Goal: Task Accomplishment & Management: Use online tool/utility

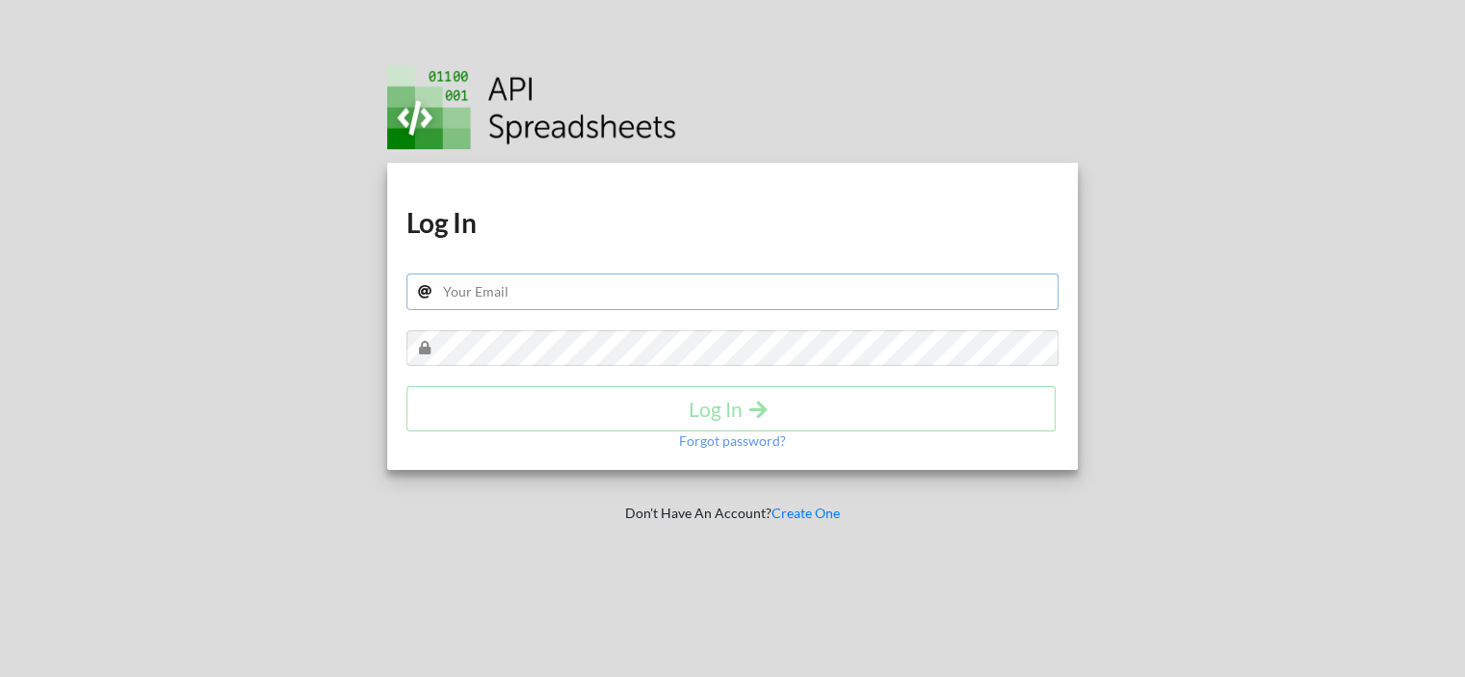
click at [535, 290] on input "text" at bounding box center [733, 292] width 653 height 37
click at [498, 288] on input "text" at bounding box center [733, 292] width 653 height 37
paste input "[EMAIL_ADDRESS][DOMAIN_NAME]"
type input "[EMAIL_ADDRESS][DOMAIN_NAME]"
click at [737, 408] on h4 "Log In" at bounding box center [731, 409] width 609 height 24
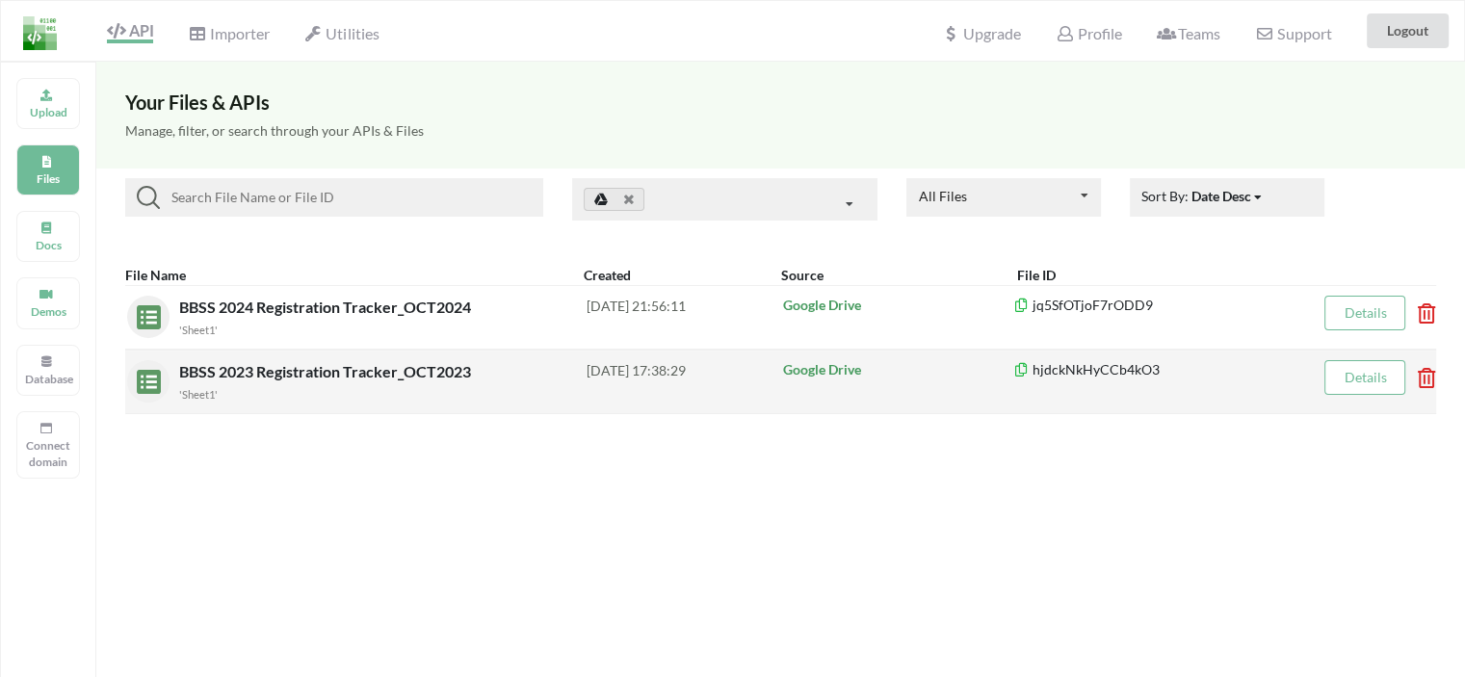
click at [1426, 386] on div at bounding box center [1422, 381] width 10 height 42
click at [1423, 376] on icon at bounding box center [1420, 372] width 6 height 8
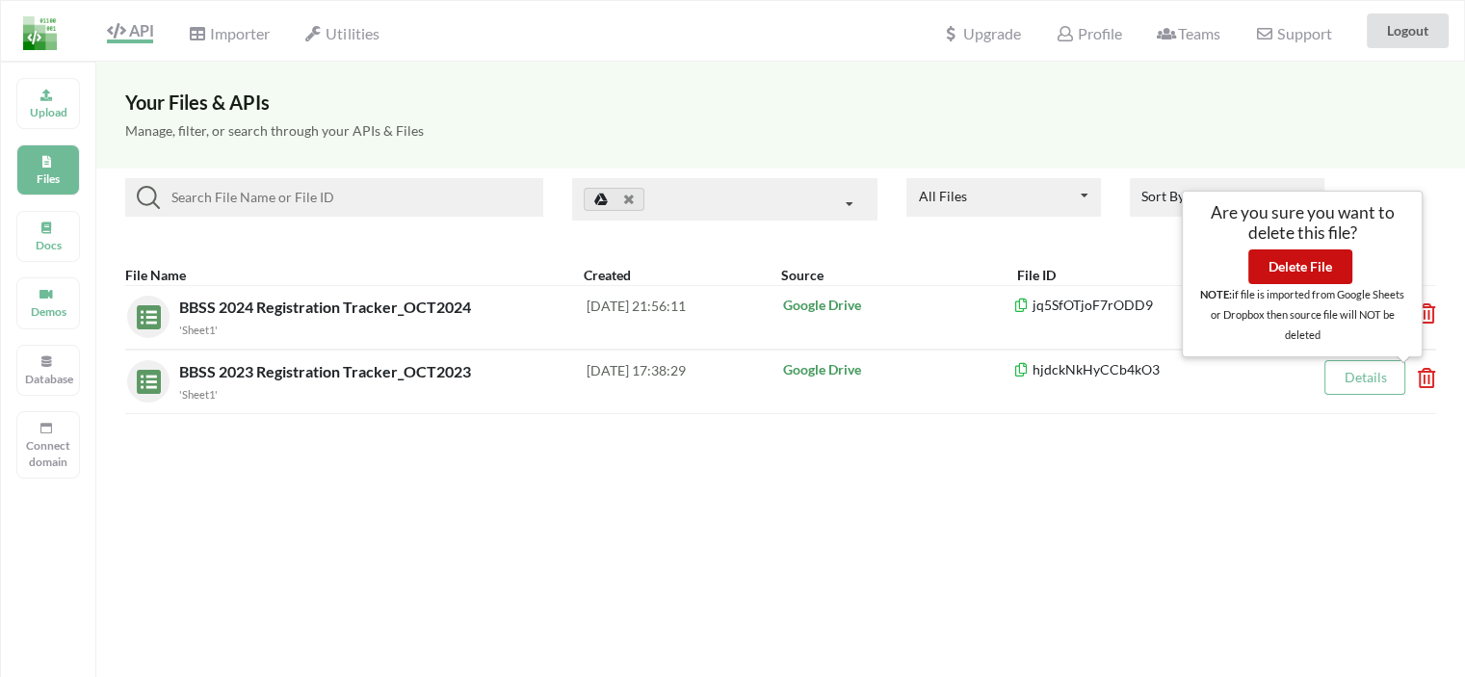
click at [1309, 272] on button "Delete File" at bounding box center [1300, 266] width 104 height 35
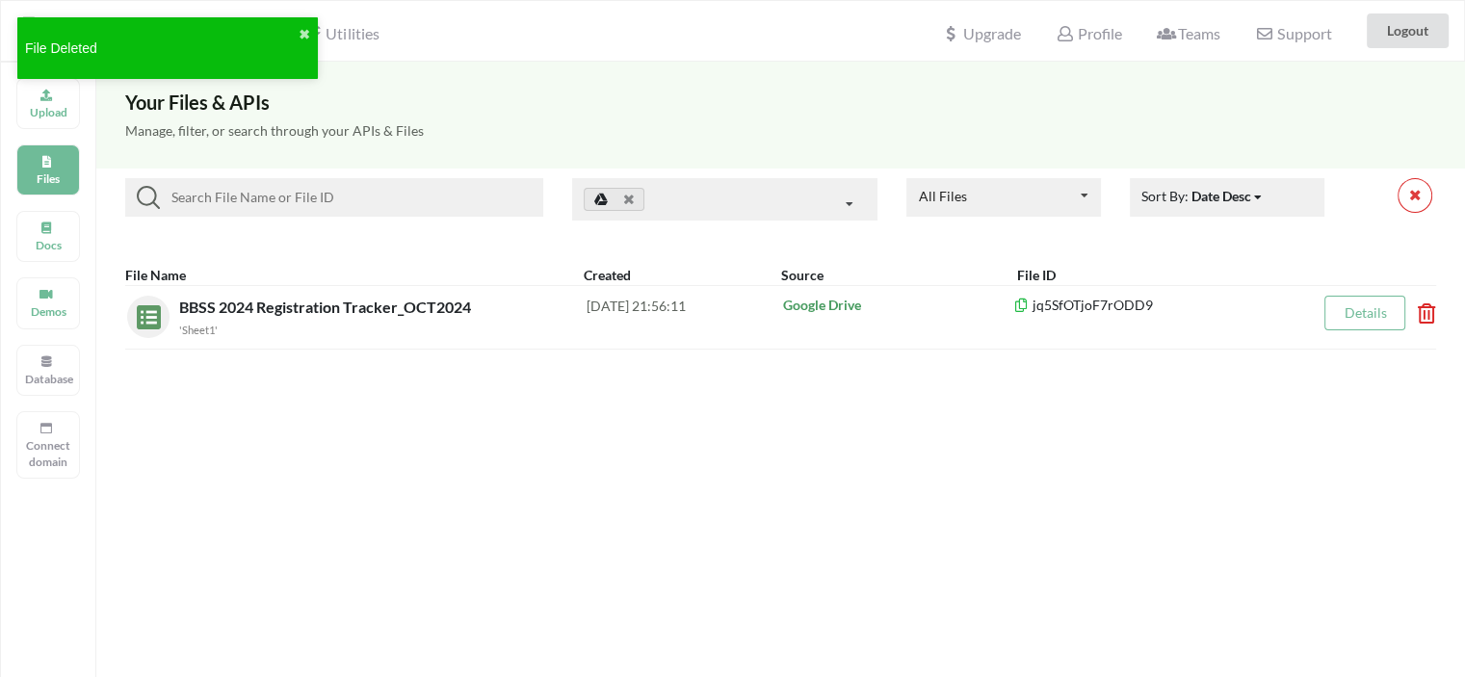
click at [317, 413] on div "Your Files & APIs Manage, filter, or search through your APIs & Files All Files…" at bounding box center [780, 400] width 1369 height 677
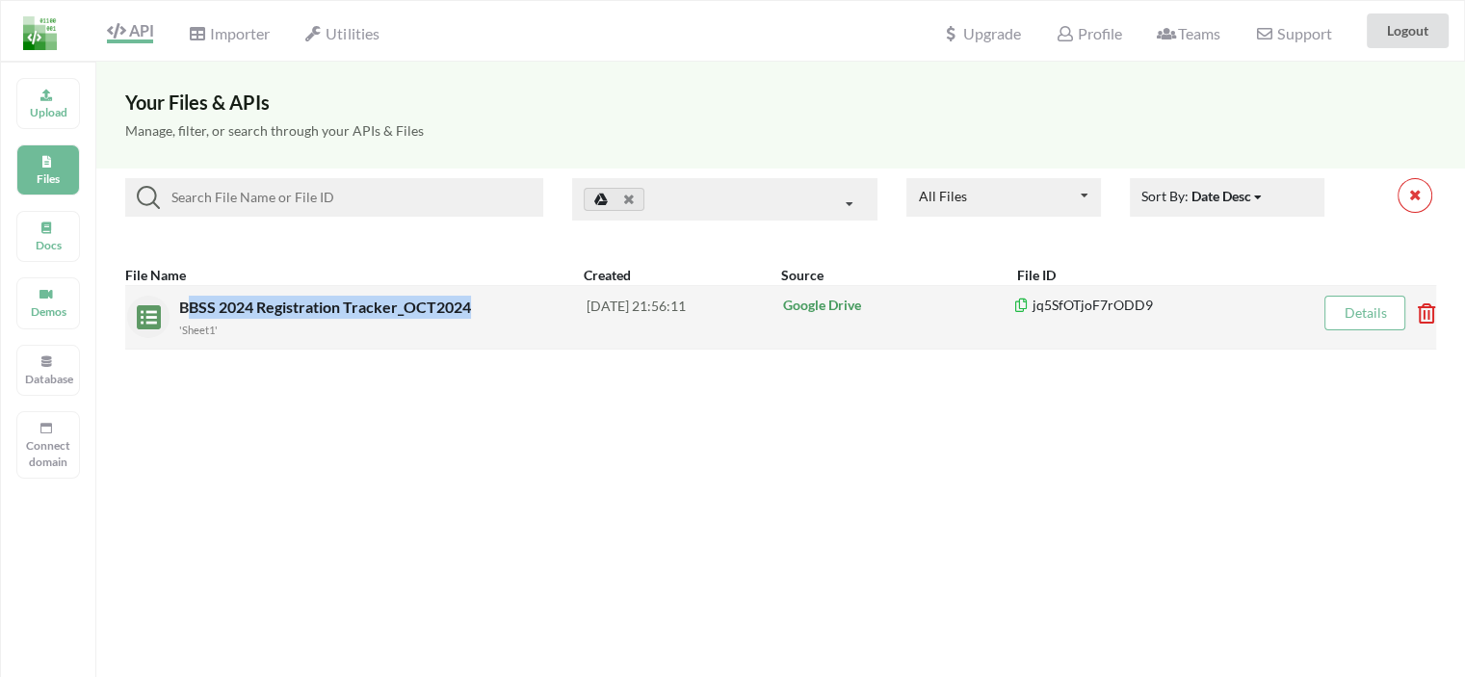
drag, startPoint x: 187, startPoint y: 303, endPoint x: 480, endPoint y: 310, distance: 292.9
click at [480, 310] on div "BBSS 2024 Registration Tracker_OCT2024 'Sheet1'" at bounding box center [382, 317] width 407 height 43
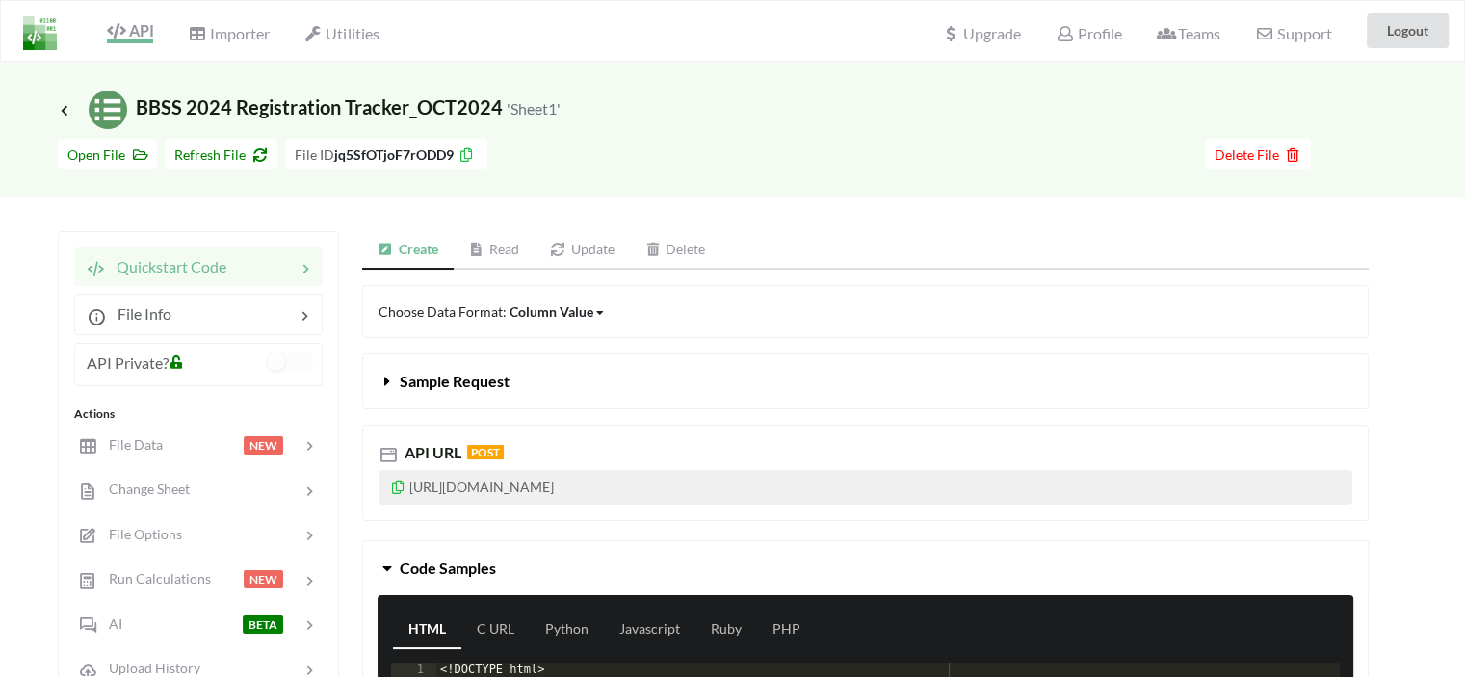
click at [394, 112] on span "Icon Link BBSS 2024 Registration Tracker_OCT2024 'Sheet1'" at bounding box center [309, 106] width 503 height 23
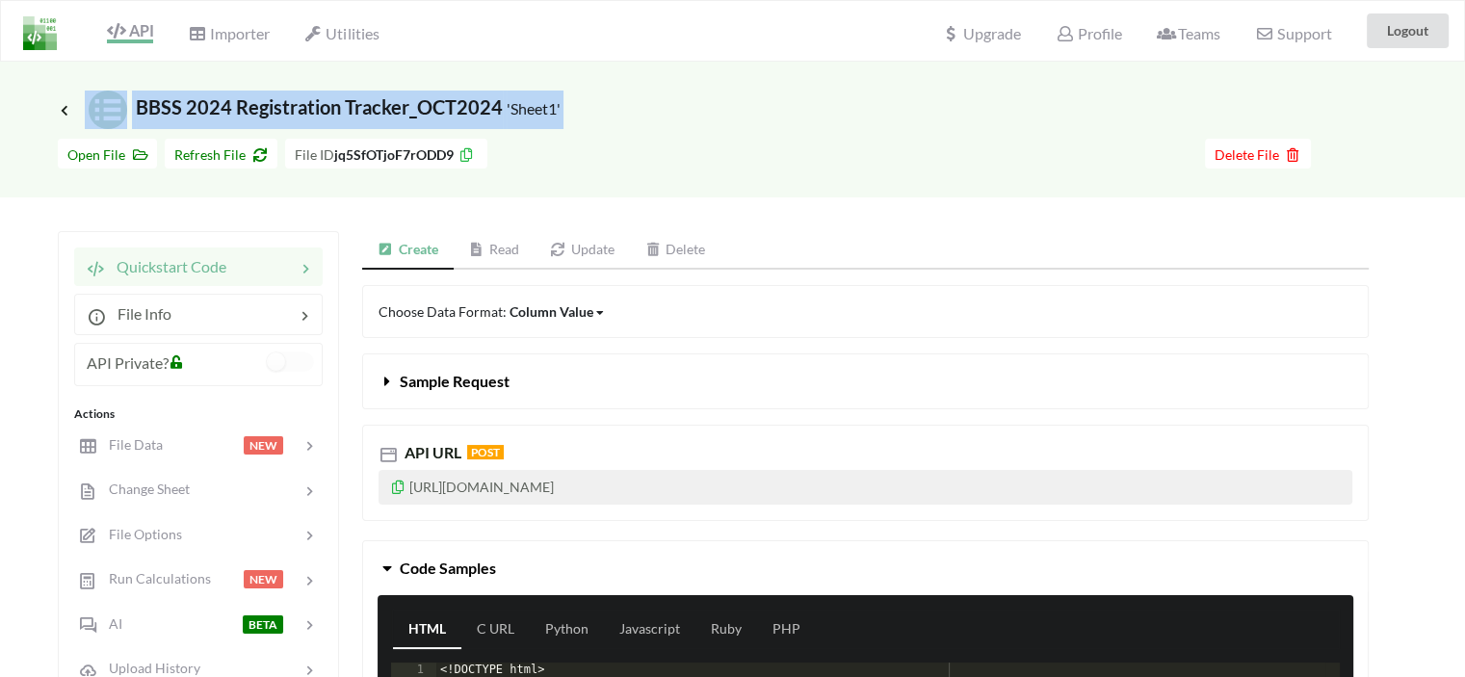
click at [394, 112] on span "Icon Link BBSS 2024 Registration Tracker_OCT2024 'Sheet1'" at bounding box center [309, 106] width 503 height 23
copy div "BBSS 2024 Registration Tracker_OCT2024 'Sheet1' Go To Files page"
click at [142, 30] on span "API" at bounding box center [130, 32] width 46 height 23
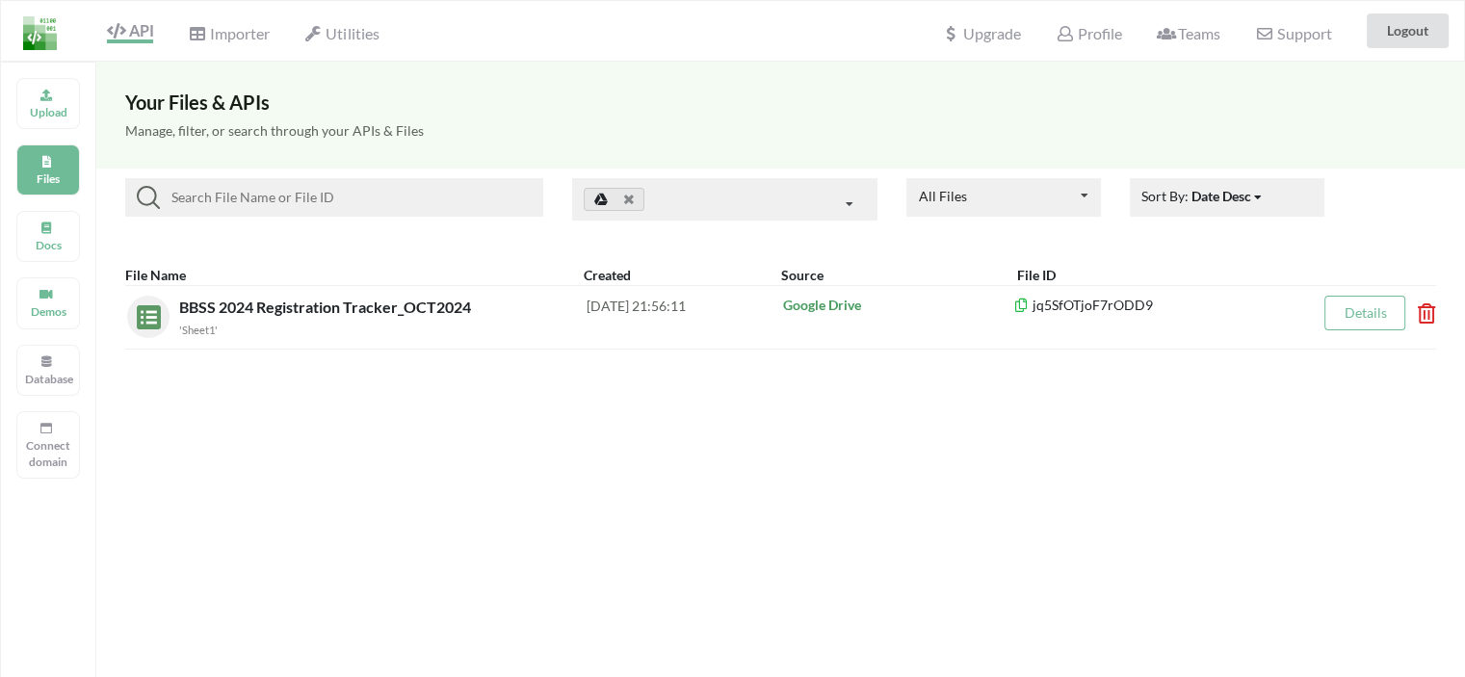
click at [1112, 469] on div "Your Files & APIs Manage, filter, or search through your APIs & Files All Files…" at bounding box center [780, 400] width 1369 height 677
click at [42, 104] on p "Upload" at bounding box center [48, 112] width 46 height 16
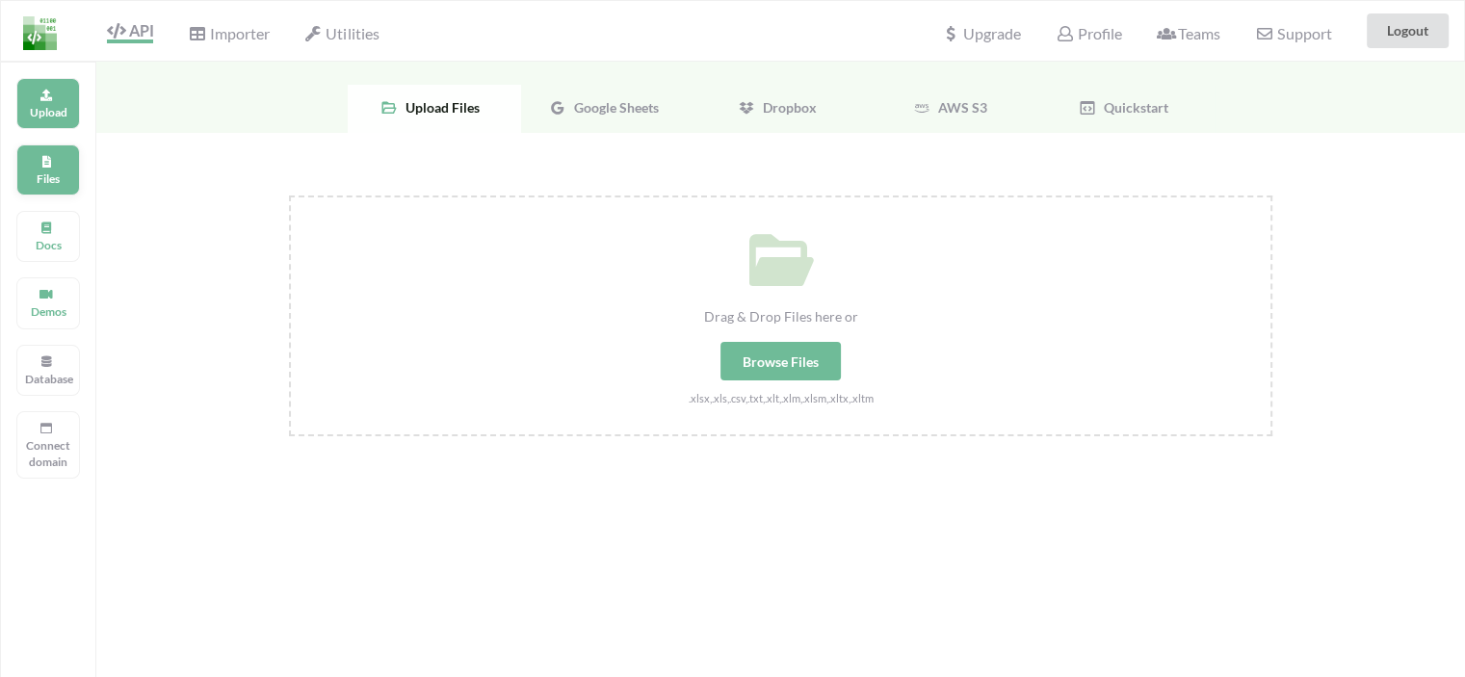
click at [50, 149] on div "Files" at bounding box center [48, 169] width 64 height 51
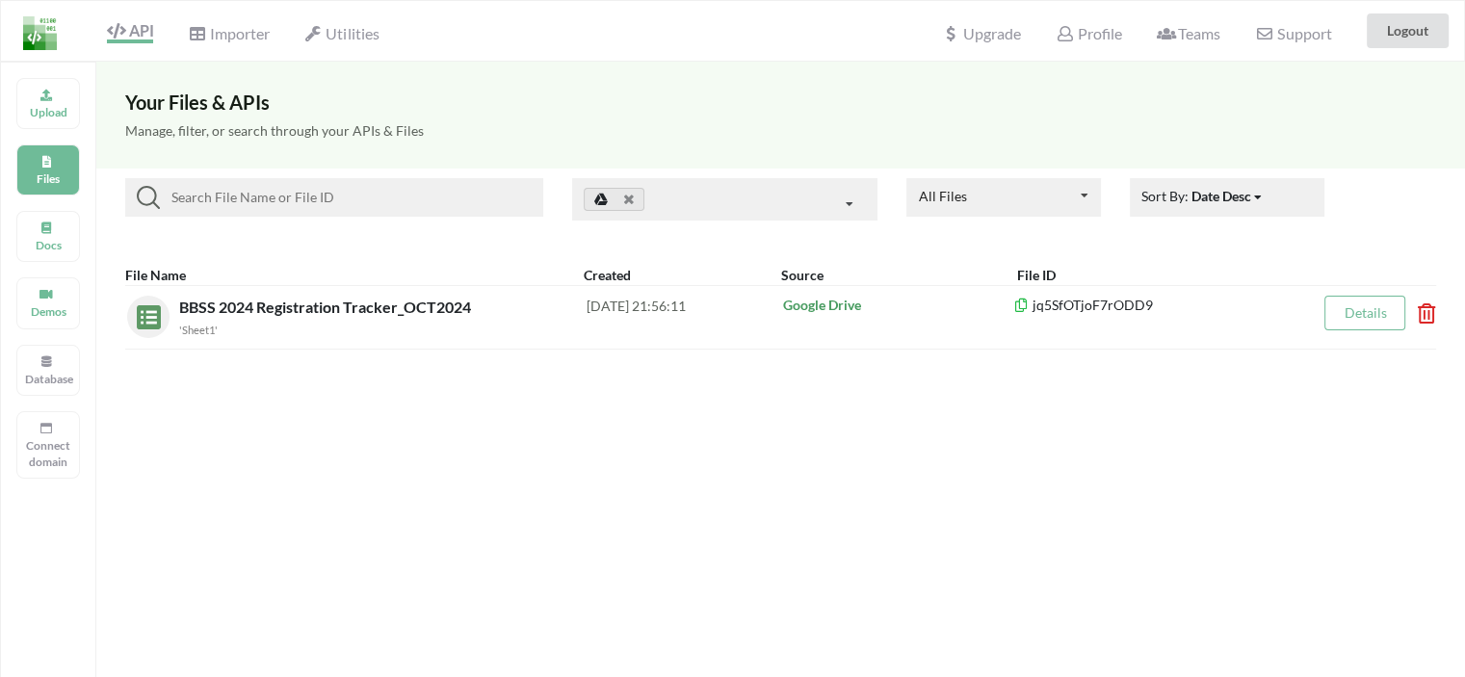
drag, startPoint x: 795, startPoint y: 478, endPoint x: 695, endPoint y: 473, distance: 99.3
click at [695, 473] on div "Your Files & APIs Manage, filter, or search through your APIs & Files All Files…" at bounding box center [780, 400] width 1369 height 677
click at [350, 42] on div "Utilities" at bounding box center [341, 31] width 99 height 42
click at [354, 34] on span "Utilities" at bounding box center [341, 35] width 74 height 23
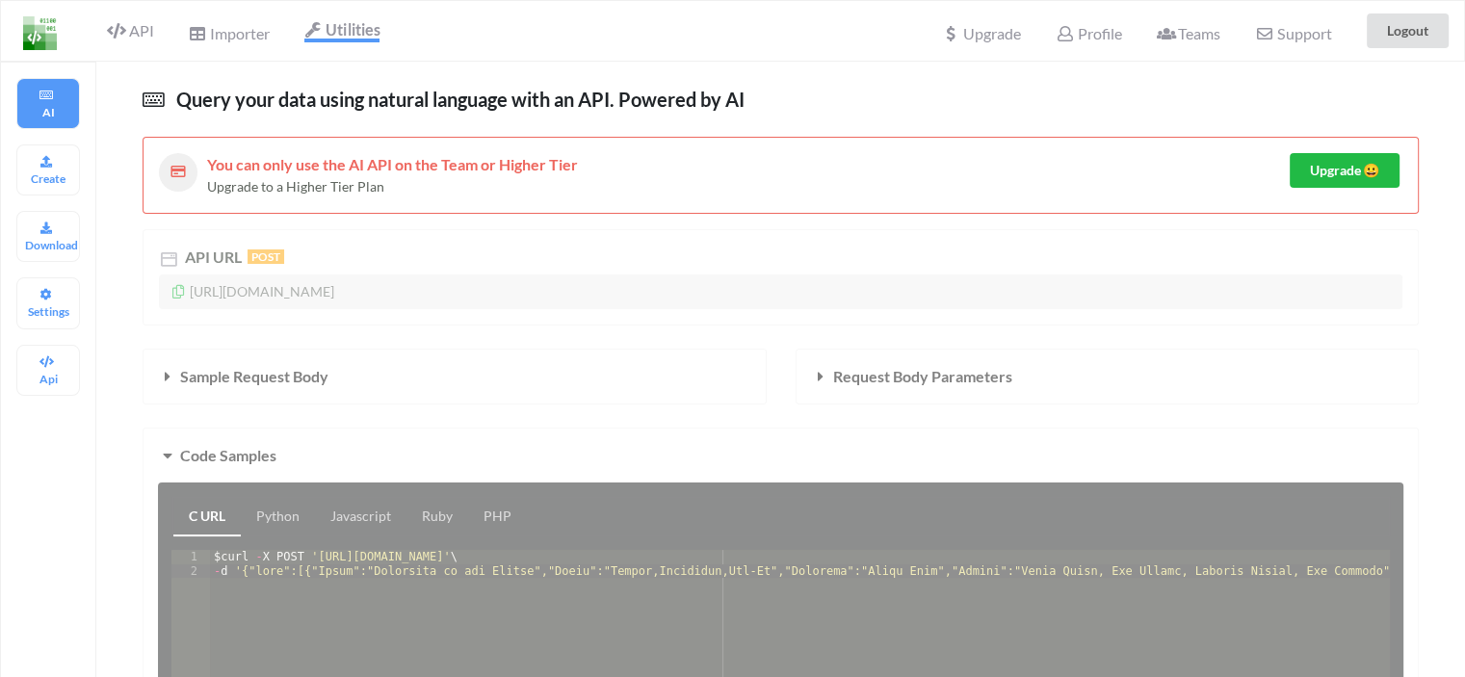
click at [262, 54] on div "API Importer Utilities" at bounding box center [196, 31] width 401 height 60
click at [249, 39] on span "Importer" at bounding box center [228, 35] width 81 height 23
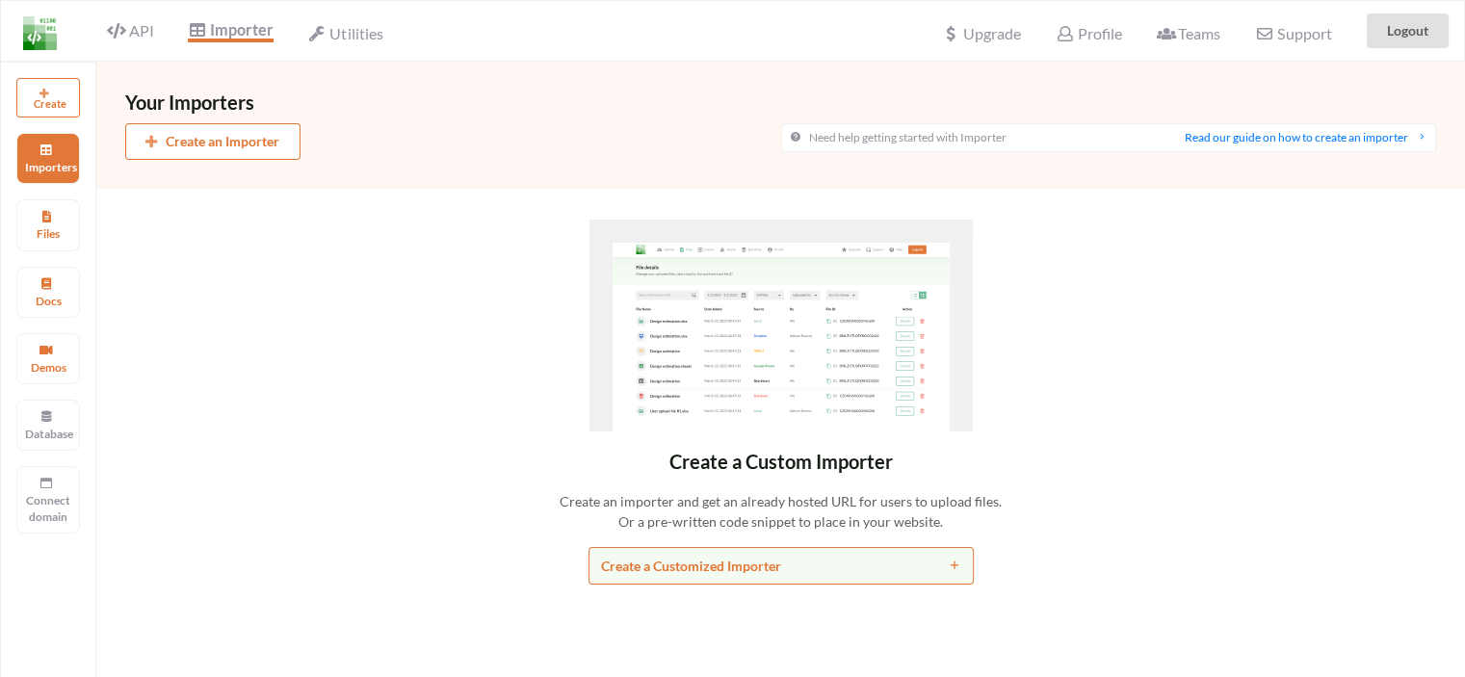
click at [266, 146] on button "Create an Importer" at bounding box center [212, 141] width 175 height 37
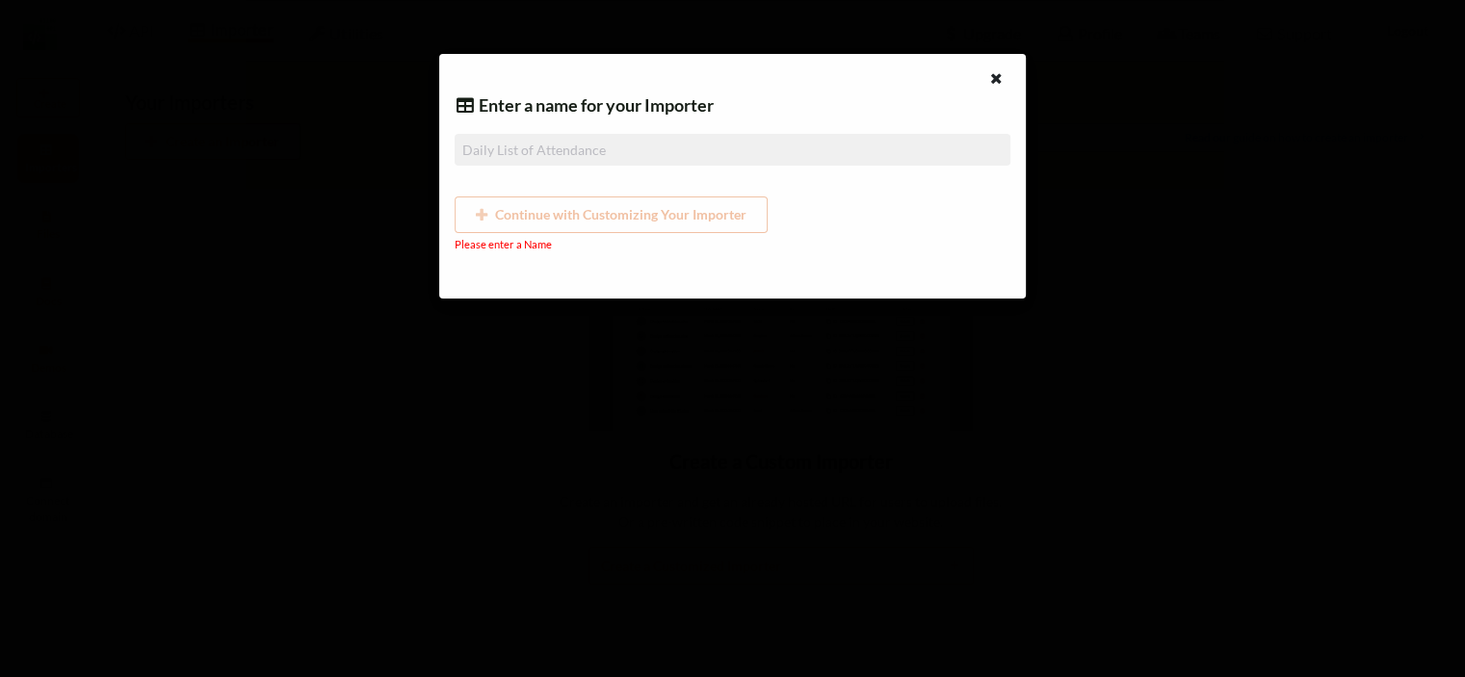
click at [505, 153] on input at bounding box center [732, 150] width 555 height 32
paste input "/static/media/sheets.7a1b7961.svg BBSS 2024 Registration Tracker_OCT2024 'Sheet…"
type input "/static/media/sheets.7a1b7961.svg BBSS 2024 Registration Tracker_OCT2024 'Sheet…"
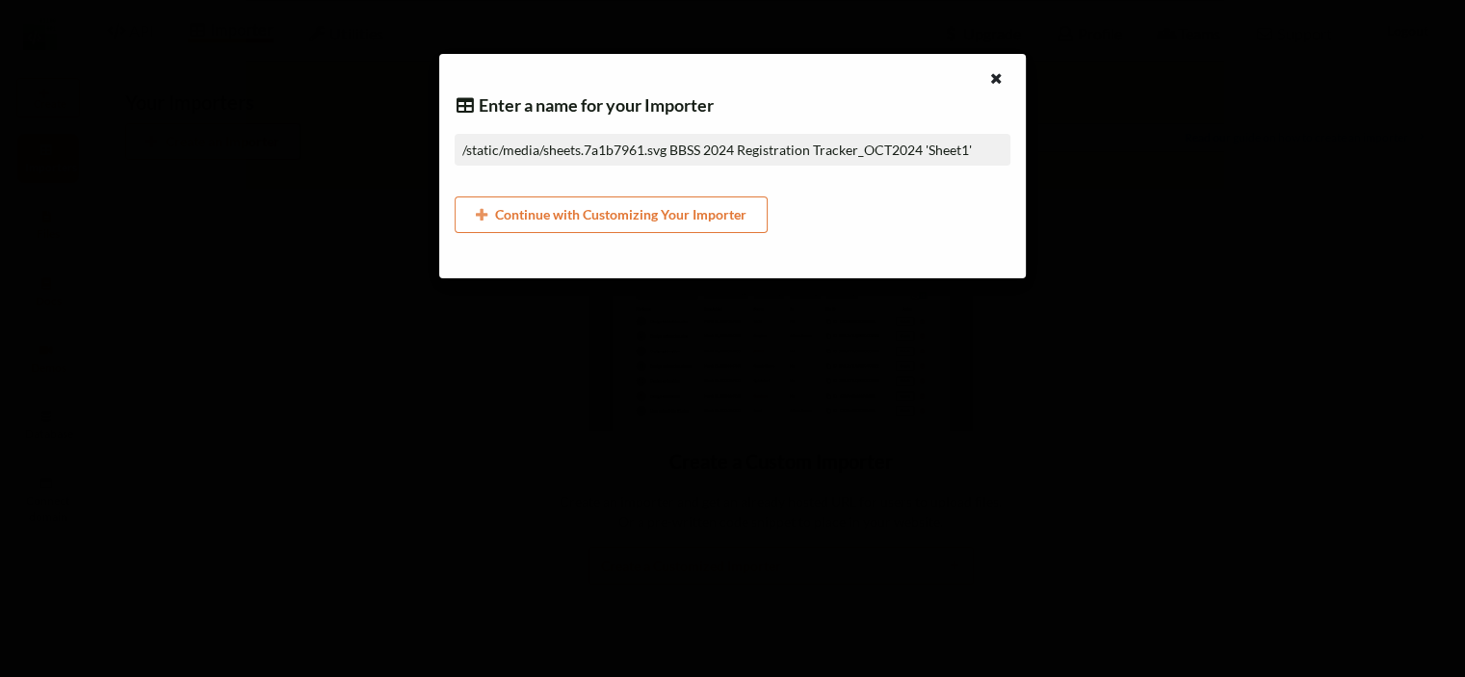
click at [779, 152] on input "/static/media/sheets.7a1b7961.svg BBSS 2024 Registration Tracker_OCT2024 'Sheet…" at bounding box center [732, 150] width 555 height 32
drag, startPoint x: 674, startPoint y: 153, endPoint x: 54, endPoint y: 148, distance: 620.4
click at [54, 148] on div "Enter a name for your Importer /static/media/sheets.7a1b7961.svg BBSS 2024 Regi…" at bounding box center [732, 338] width 1465 height 677
click at [54, 148] on div "Importers" at bounding box center [48, 158] width 64 height 51
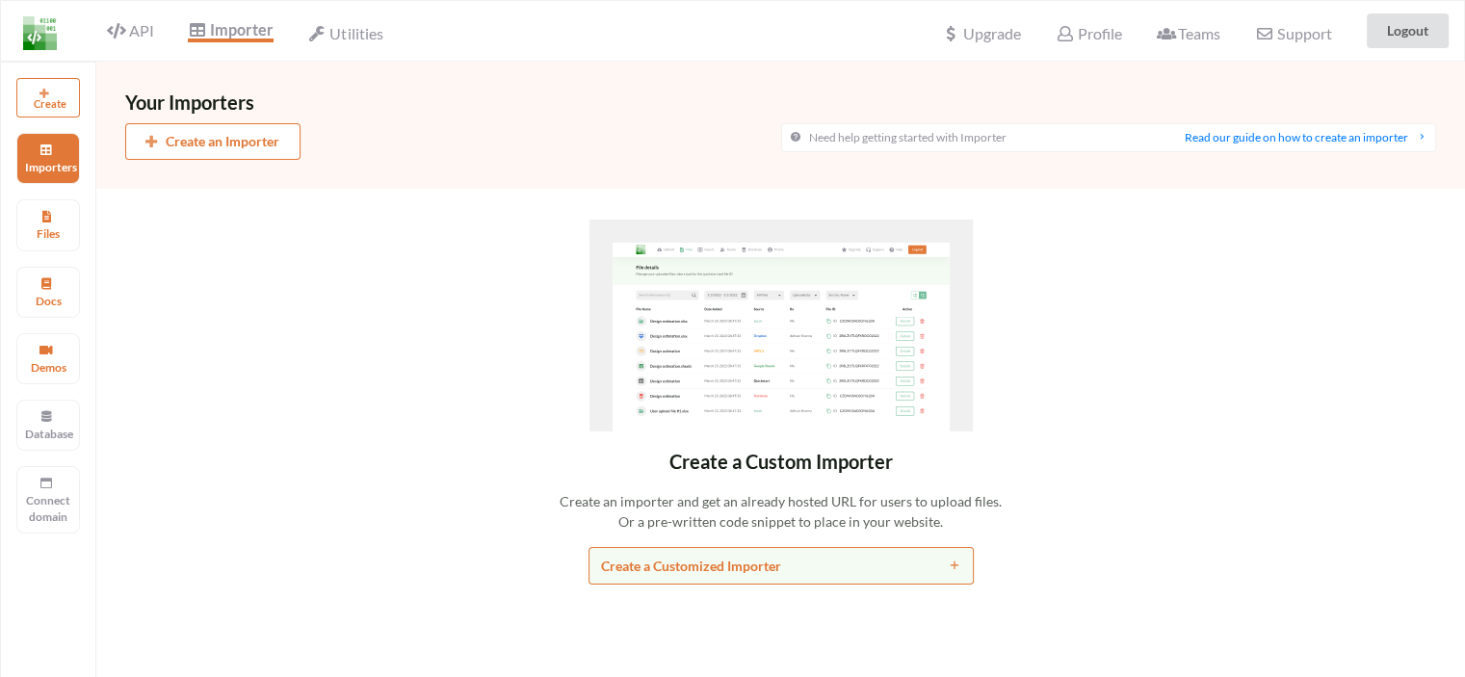
click at [62, 88] on button "Create" at bounding box center [48, 97] width 64 height 39
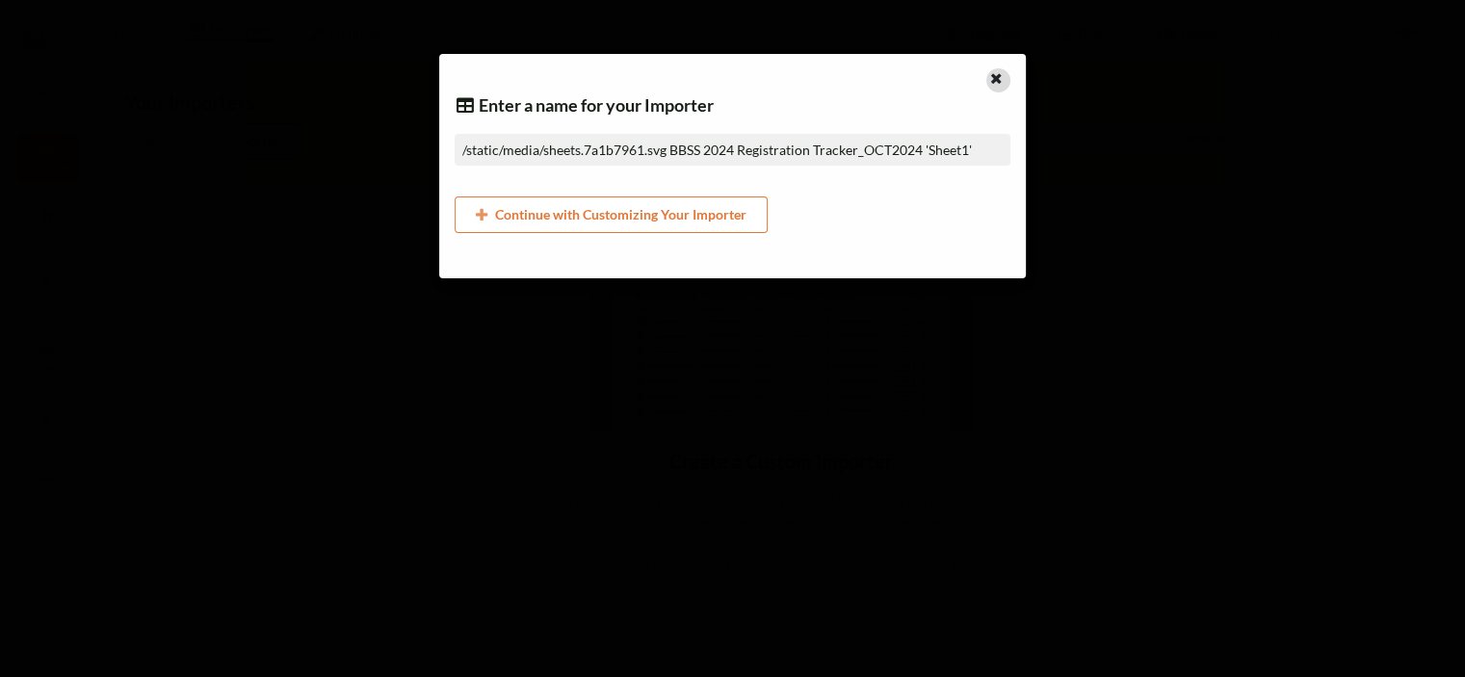
click at [1003, 75] on icon at bounding box center [996, 75] width 16 height 13
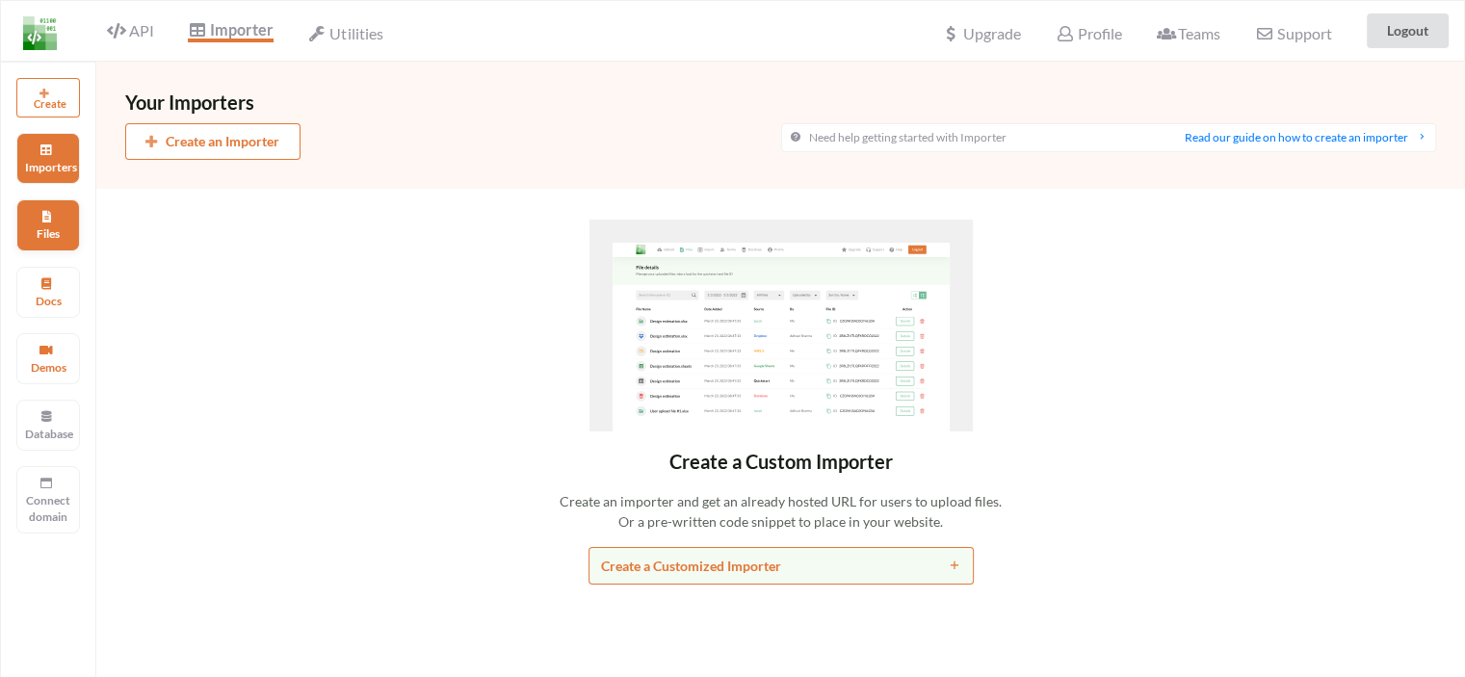
click at [56, 234] on p "Files" at bounding box center [48, 233] width 46 height 16
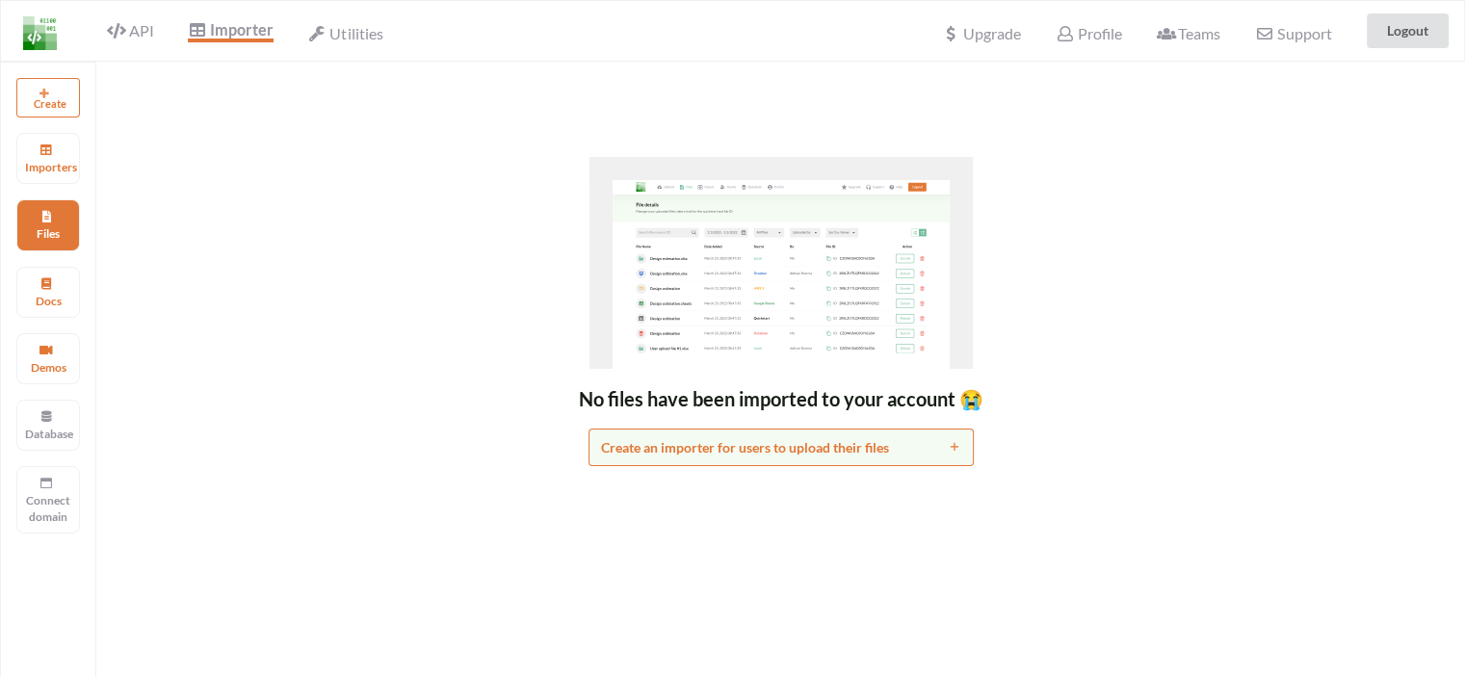
click at [159, 33] on div "API" at bounding box center [122, 31] width 87 height 37
click at [114, 46] on div "API" at bounding box center [122, 31] width 87 height 37
click at [135, 38] on span "API" at bounding box center [130, 32] width 46 height 23
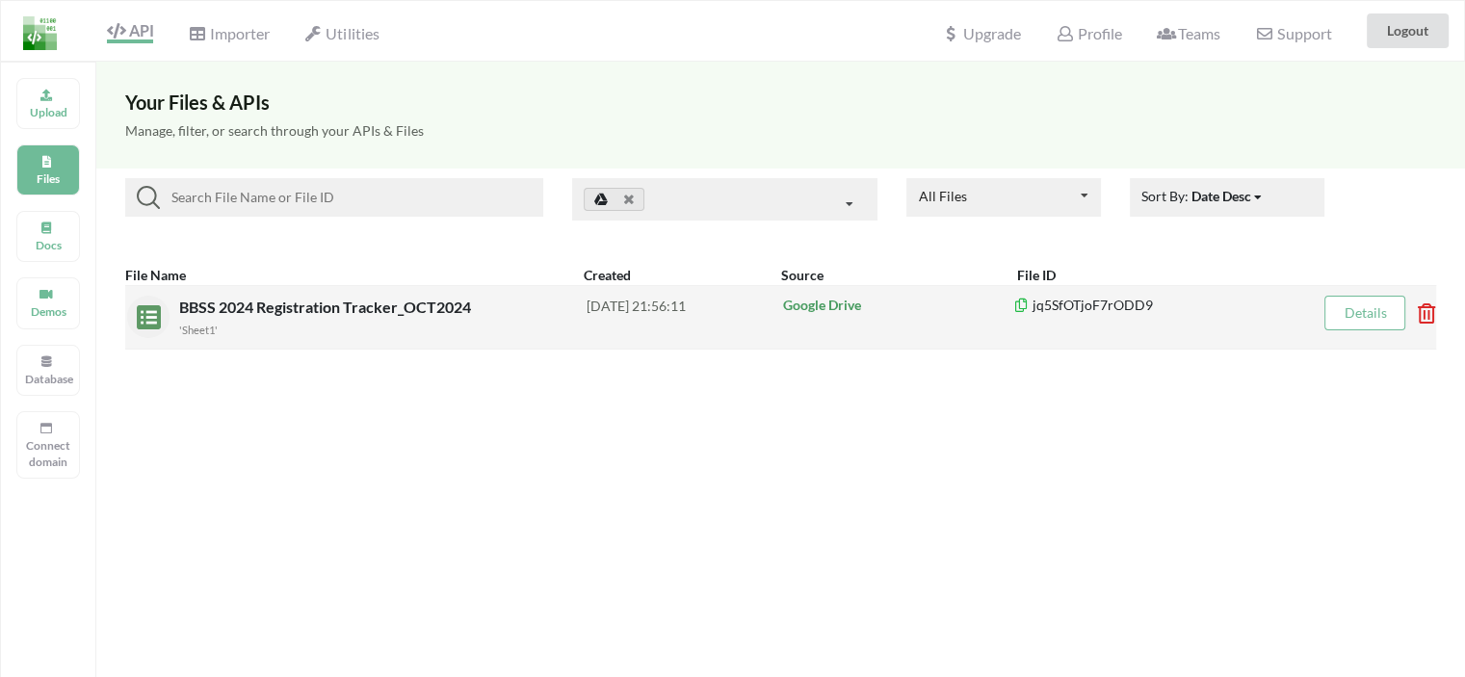
click at [449, 311] on span "BBSS 2024 Registration Tracker_OCT2024" at bounding box center [327, 307] width 296 height 18
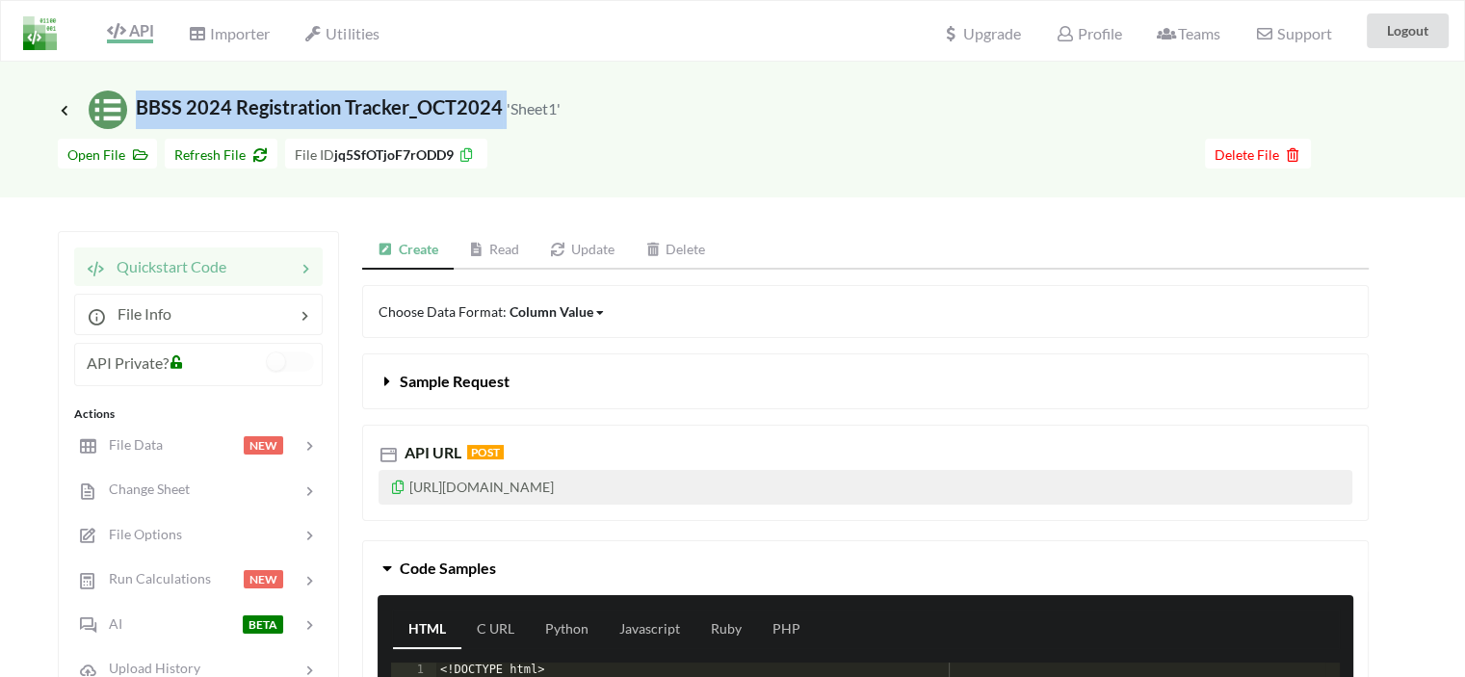
drag, startPoint x: 139, startPoint y: 107, endPoint x: 505, endPoint y: 111, distance: 366.1
click at [505, 111] on span "Icon Link BBSS 2024 Registration Tracker_OCT2024 'Sheet1'" at bounding box center [309, 106] width 503 height 23
copy span "BBSS 2024 Registration Tracker_OCT2024"
click at [153, 34] on span "API" at bounding box center [130, 32] width 46 height 23
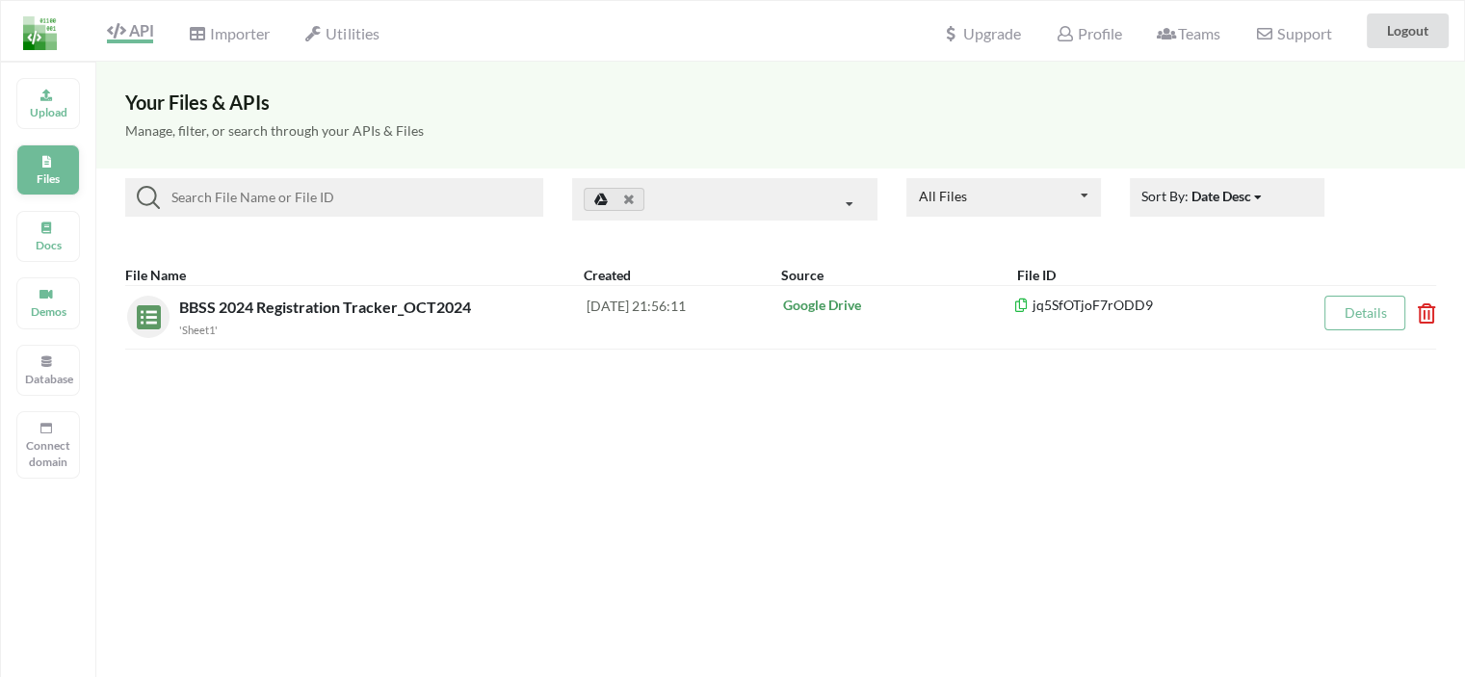
click at [51, 179] on p "Files" at bounding box center [48, 179] width 46 height 16
click at [226, 39] on span "Importer" at bounding box center [228, 35] width 81 height 23
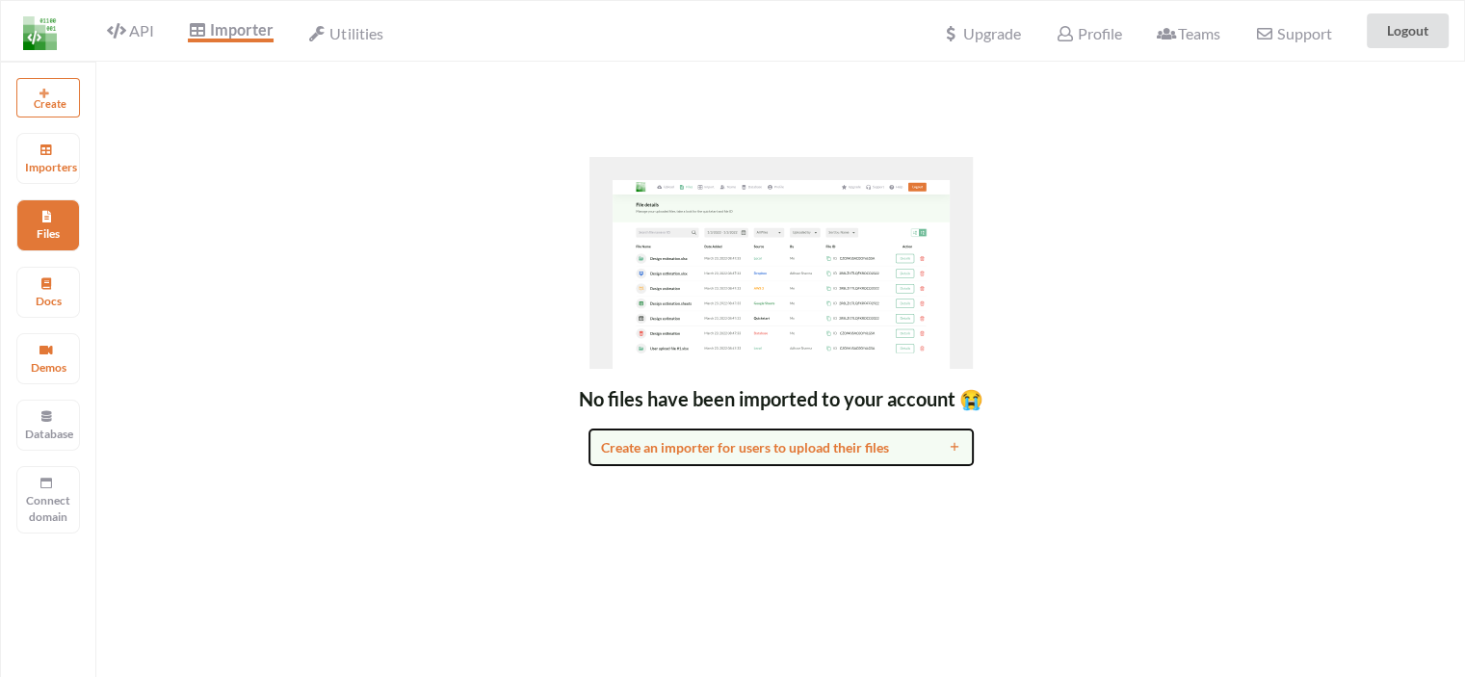
click at [746, 454] on div "Create an importer for users to upload their files" at bounding box center [760, 447] width 318 height 20
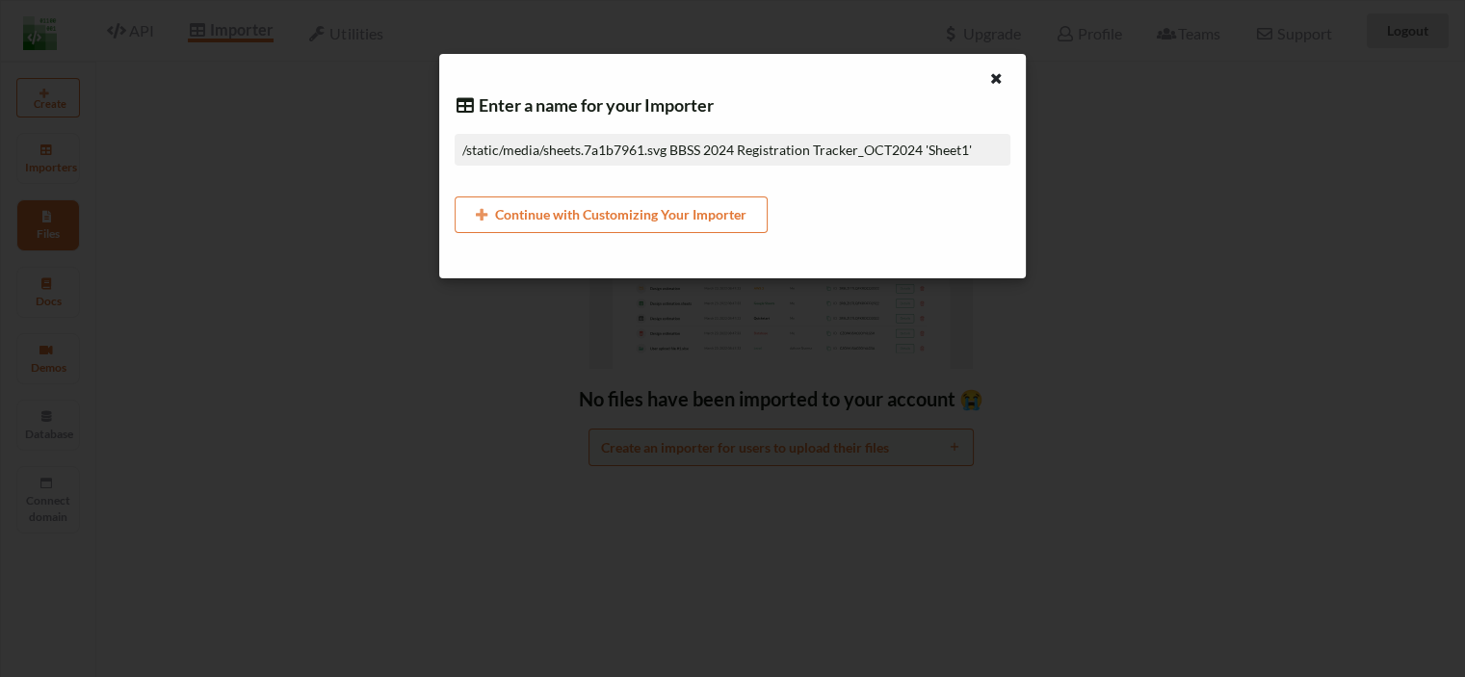
click at [633, 153] on input "/static/media/sheets.7a1b7961.svg BBSS 2024 Registration Tracker_OCT2024 'Sheet…" at bounding box center [732, 150] width 555 height 32
paste input "BBSS 2024 Registration Tracker_OCT2024"
type input "BBSS 2024 Registration Tracker_SEPT2025"
click at [891, 233] on div "Enter a name for your Importer BBSS 2024 Registration Tracker_SEPT2025 Continue…" at bounding box center [732, 166] width 586 height 224
click at [708, 217] on button "Continue with Customizing Your Importer" at bounding box center [611, 215] width 313 height 37
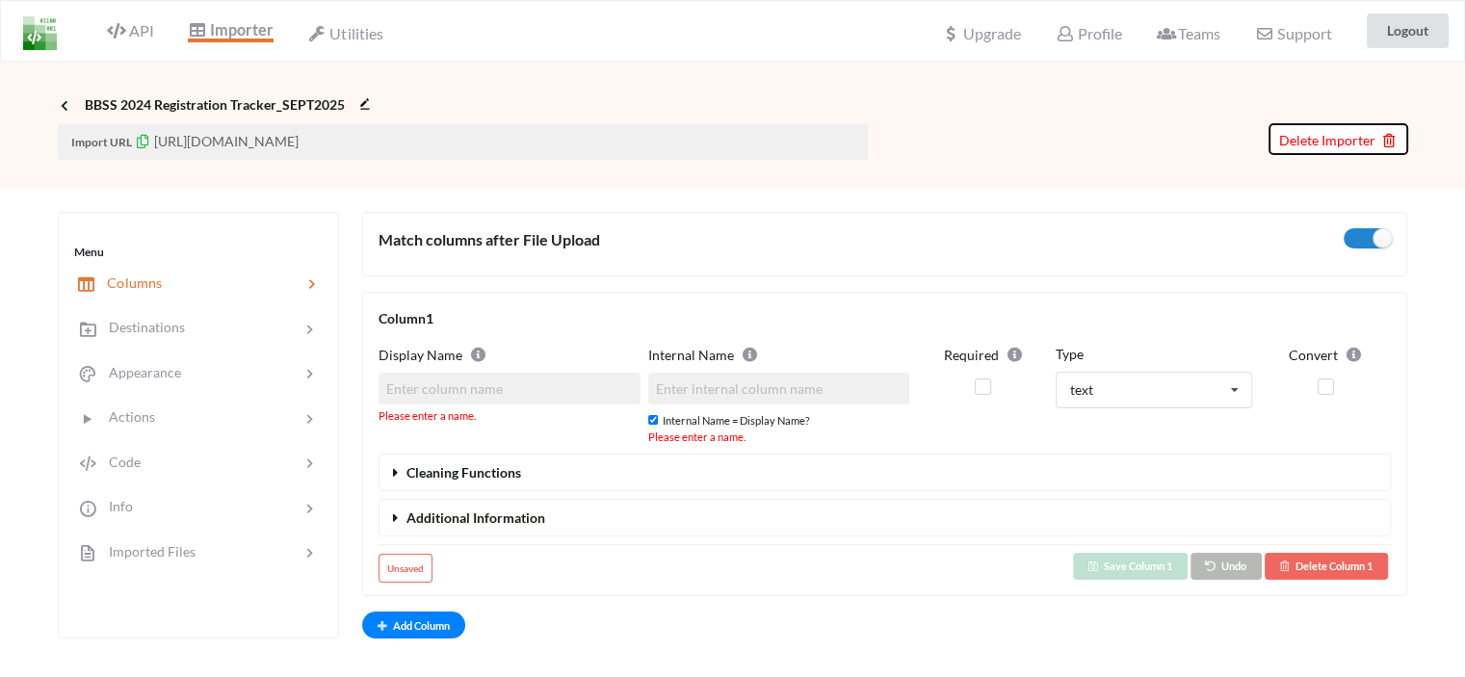
click at [1359, 132] on span "Delete Importer" at bounding box center [1338, 140] width 118 height 16
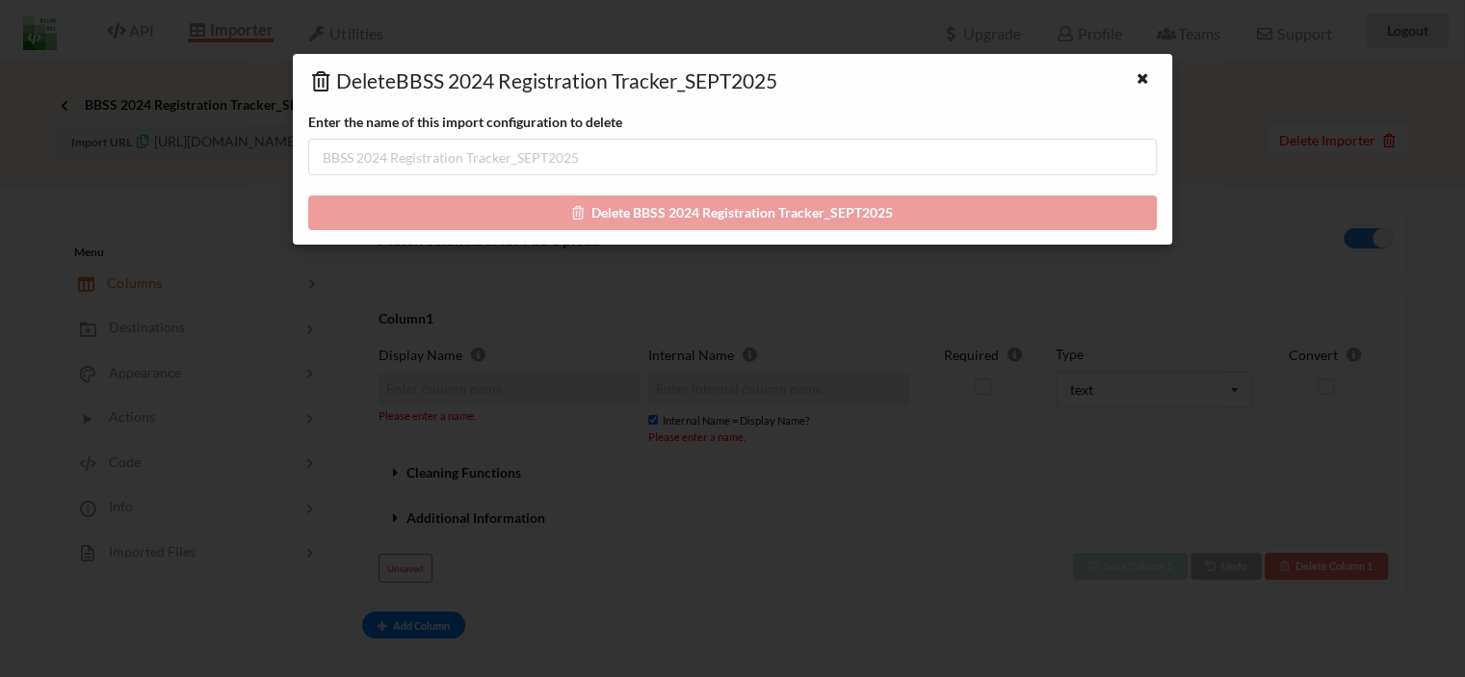
click at [728, 219] on div "Enter the name of this import configuration to delete Delete BBSS 2024 Registra…" at bounding box center [732, 171] width 849 height 118
click at [723, 171] on input "text" at bounding box center [732, 157] width 849 height 37
drag, startPoint x: 416, startPoint y: 82, endPoint x: 470, endPoint y: 88, distance: 54.3
click at [451, 88] on h4 "Delete BBSS 2024 Registration Tracker_SEPT2025" at bounding box center [695, 80] width 775 height 24
drag, startPoint x: 550, startPoint y: 88, endPoint x: 782, endPoint y: 66, distance: 233.2
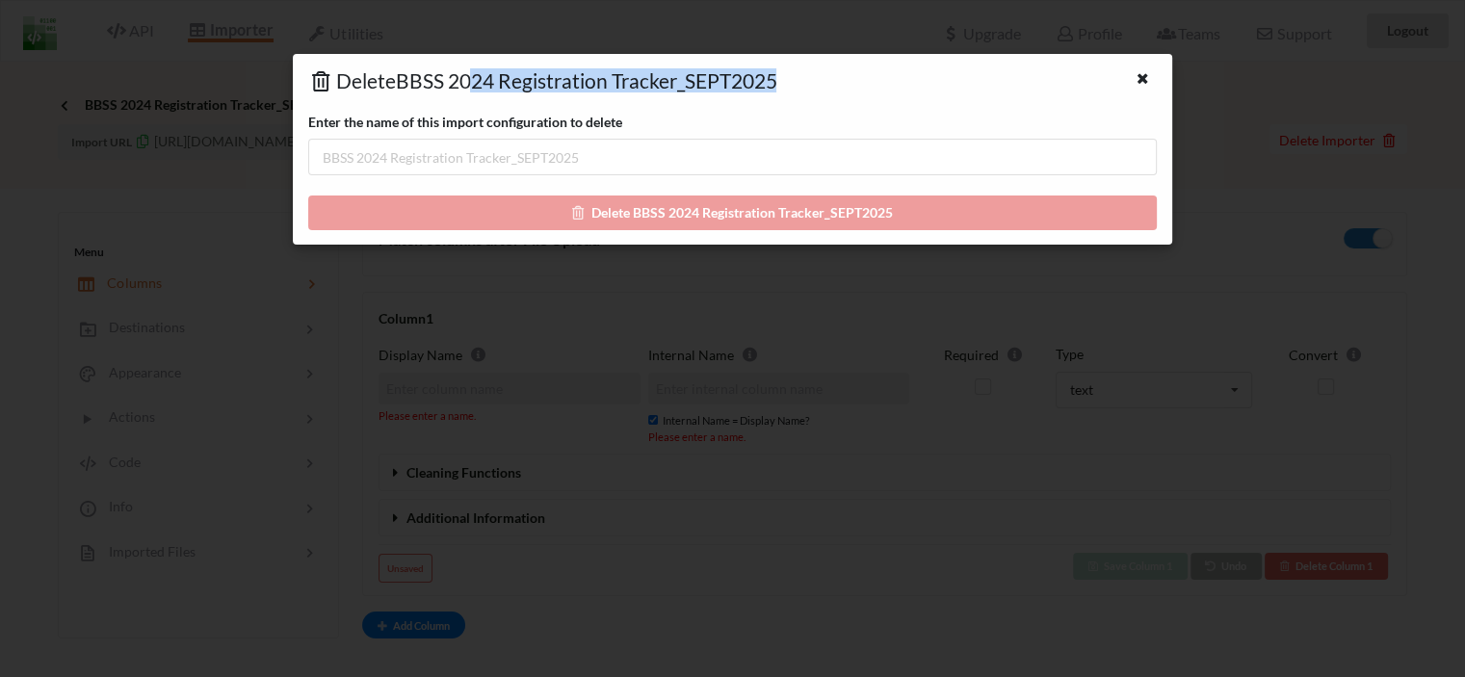
click at [782, 66] on div "Delete BBSS 2024 Registration Tracker_SEPT2025 Enter the name of this import co…" at bounding box center [732, 149] width 879 height 191
copy h4 "24 Registration Tracker_SEPT2025"
click at [647, 146] on input "text" at bounding box center [732, 157] width 849 height 37
paste input "24 Registration Tracker_SEPT2025"
type input "24 Registration Tracker_SEPT2025"
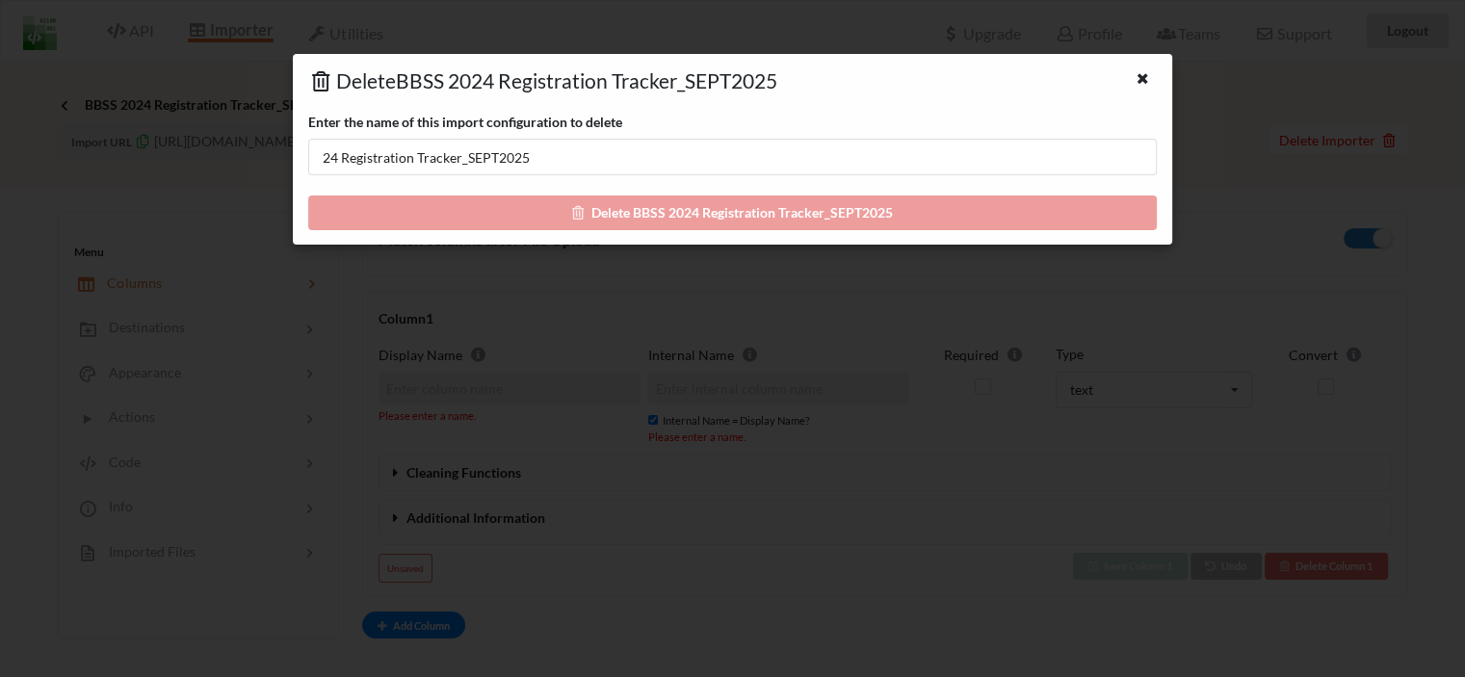
click at [674, 204] on div "Enter the name of this import configuration to delete 24 Registration Tracker_S…" at bounding box center [732, 171] width 849 height 118
click at [674, 215] on div "Enter the name of this import configuration to delete 24 Registration Tracker_S…" at bounding box center [732, 171] width 849 height 118
click at [1151, 74] on div at bounding box center [1145, 80] width 24 height 24
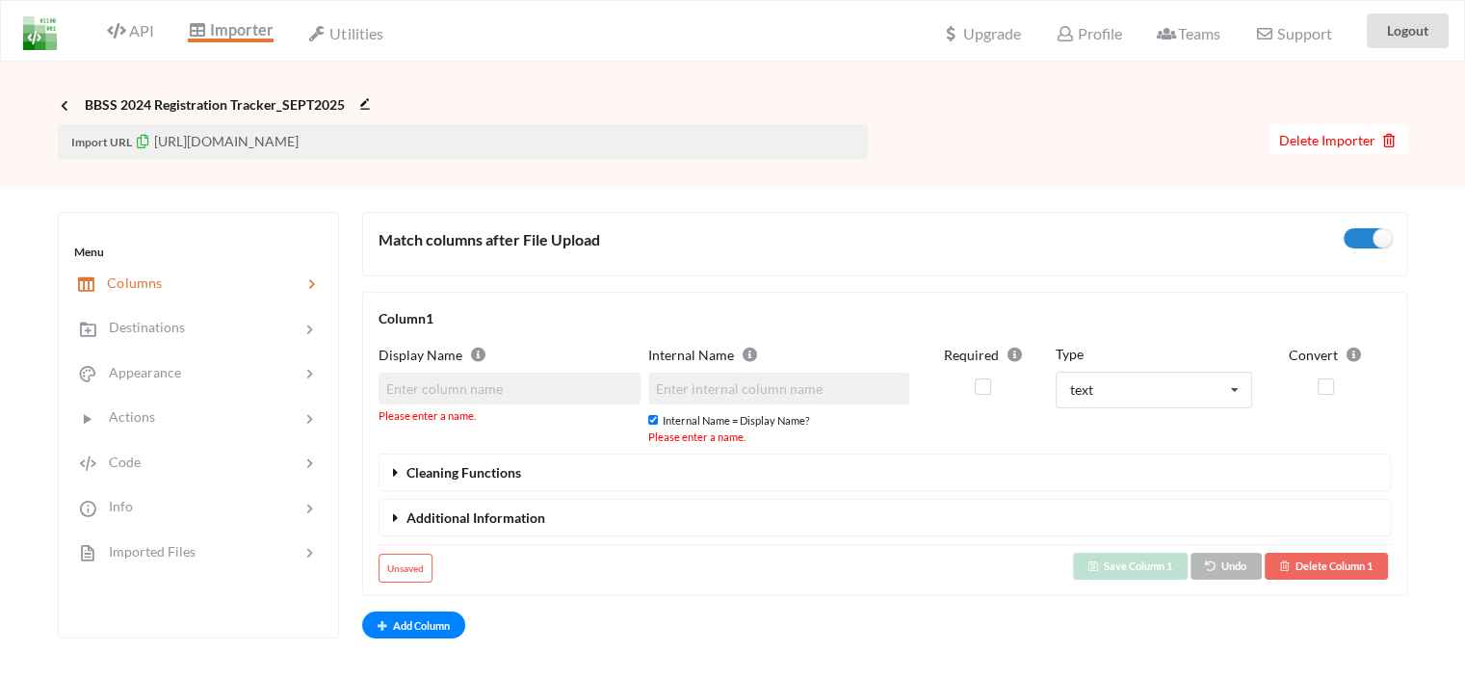
click at [134, 41] on div "API" at bounding box center [122, 31] width 87 height 37
click at [134, 35] on span "API" at bounding box center [130, 32] width 46 height 23
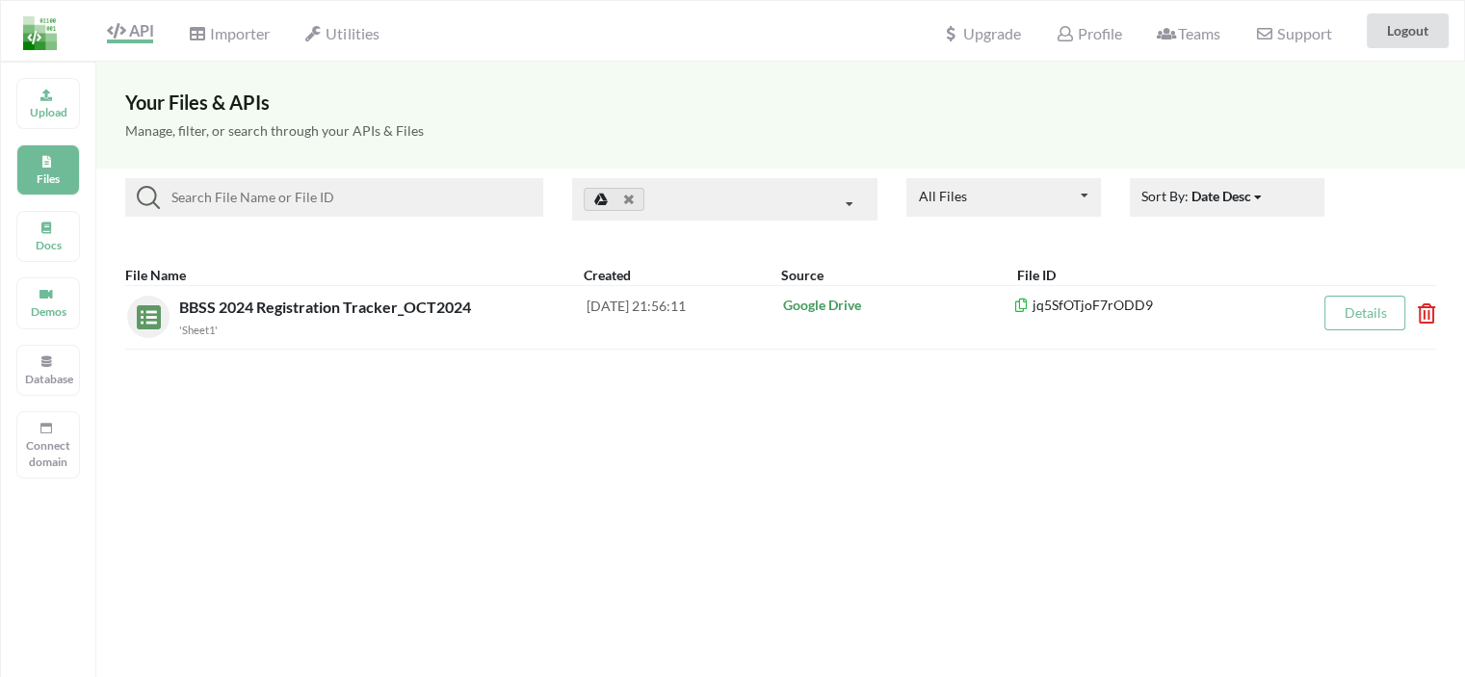
click at [643, 437] on div "Your Files & APIs Manage, filter, or search through your APIs & Files All Files…" at bounding box center [780, 400] width 1369 height 677
drag, startPoint x: 480, startPoint y: 419, endPoint x: 212, endPoint y: 423, distance: 267.8
click at [212, 423] on div "Your Files & APIs Manage, filter, or search through your APIs & Files All Files…" at bounding box center [780, 400] width 1369 height 677
click at [275, 483] on div "Your Files & APIs Manage, filter, or search through your APIs & Files All Files…" at bounding box center [780, 400] width 1369 height 677
click at [355, 24] on span "Utilities" at bounding box center [341, 35] width 74 height 23
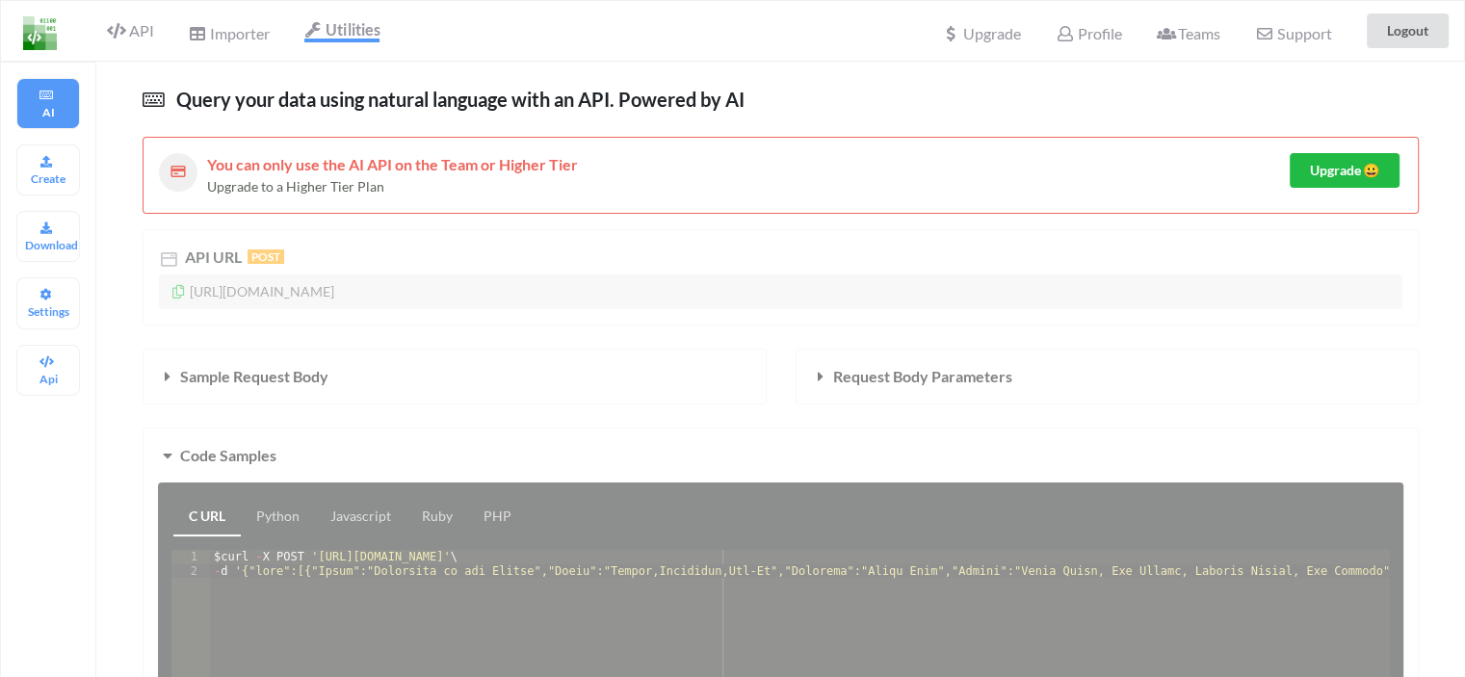
click at [130, 19] on div "API" at bounding box center [122, 31] width 87 height 37
click at [134, 29] on span "API" at bounding box center [130, 32] width 46 height 23
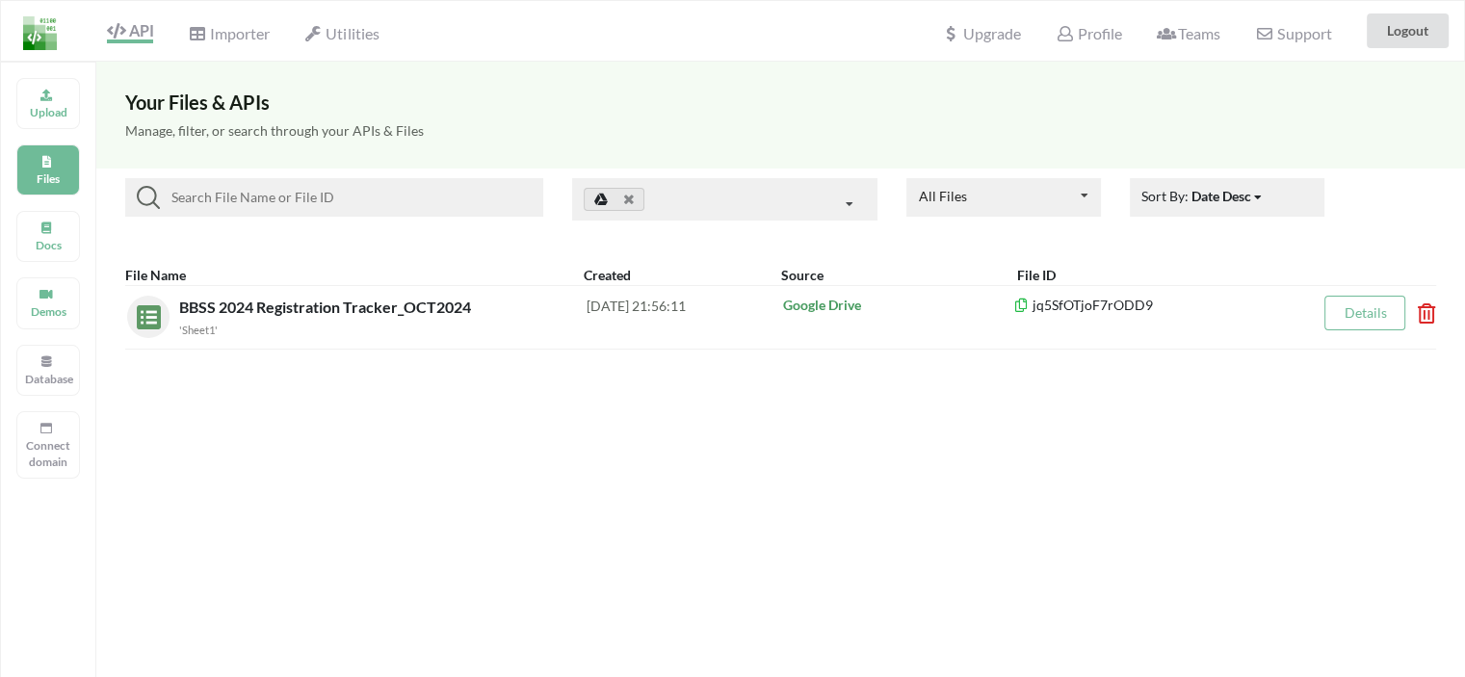
click at [346, 195] on input at bounding box center [348, 197] width 376 height 23
click at [47, 300] on div "Demos" at bounding box center [48, 302] width 64 height 51
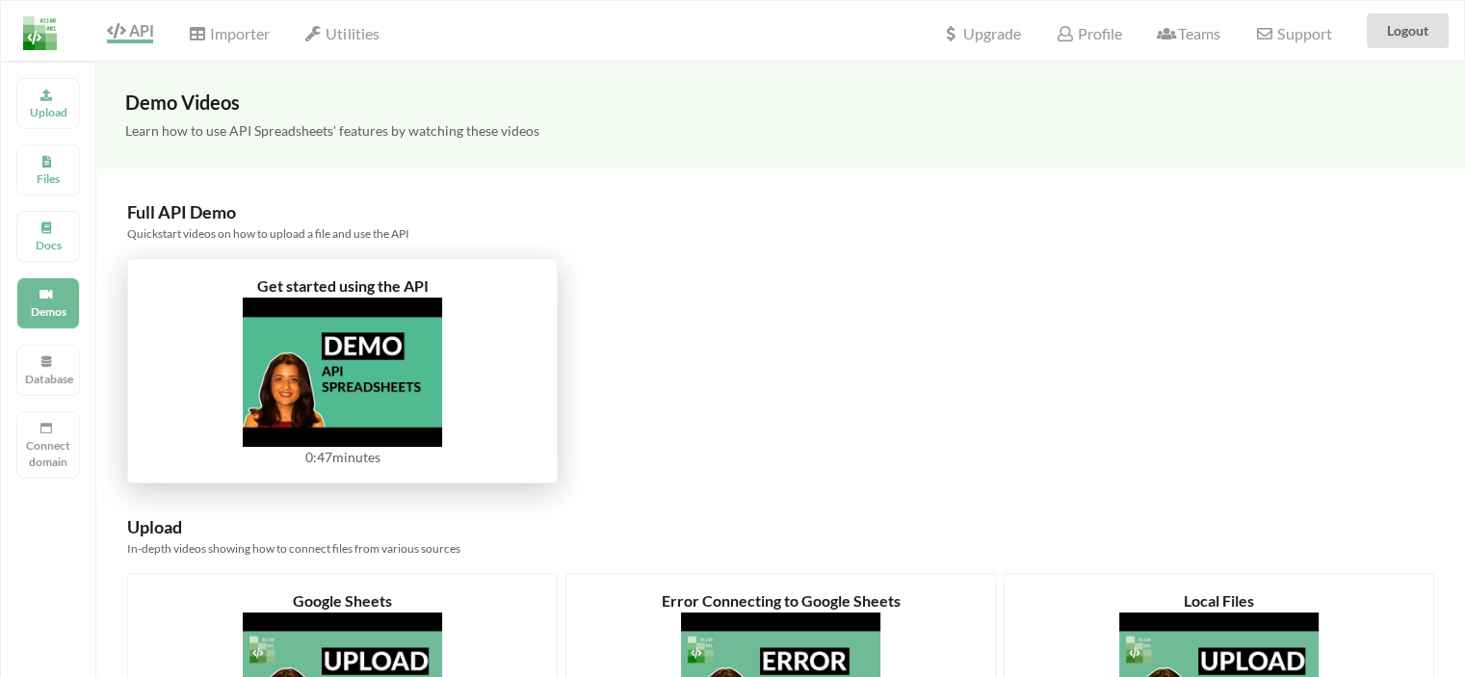
click at [363, 334] on img at bounding box center [342, 372] width 199 height 149
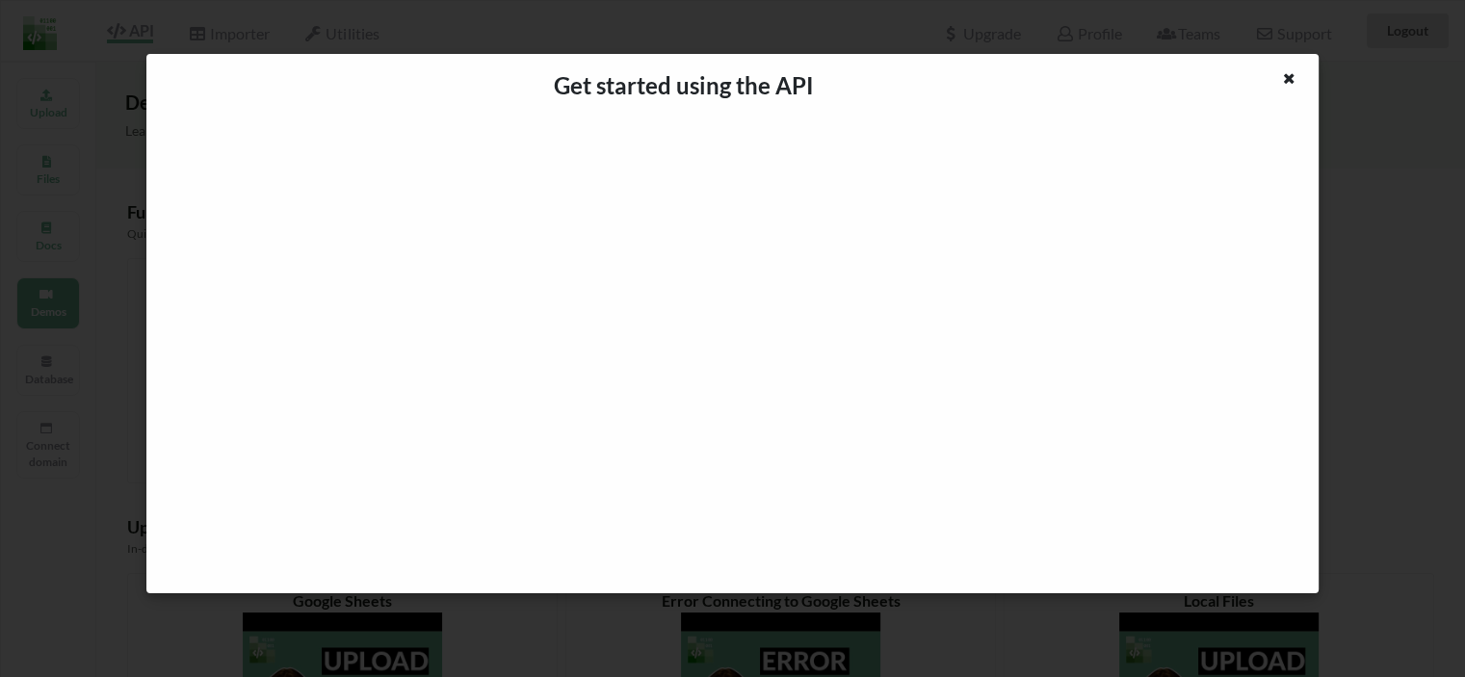
click at [1440, 470] on div "Get started using the API" at bounding box center [732, 338] width 1465 height 677
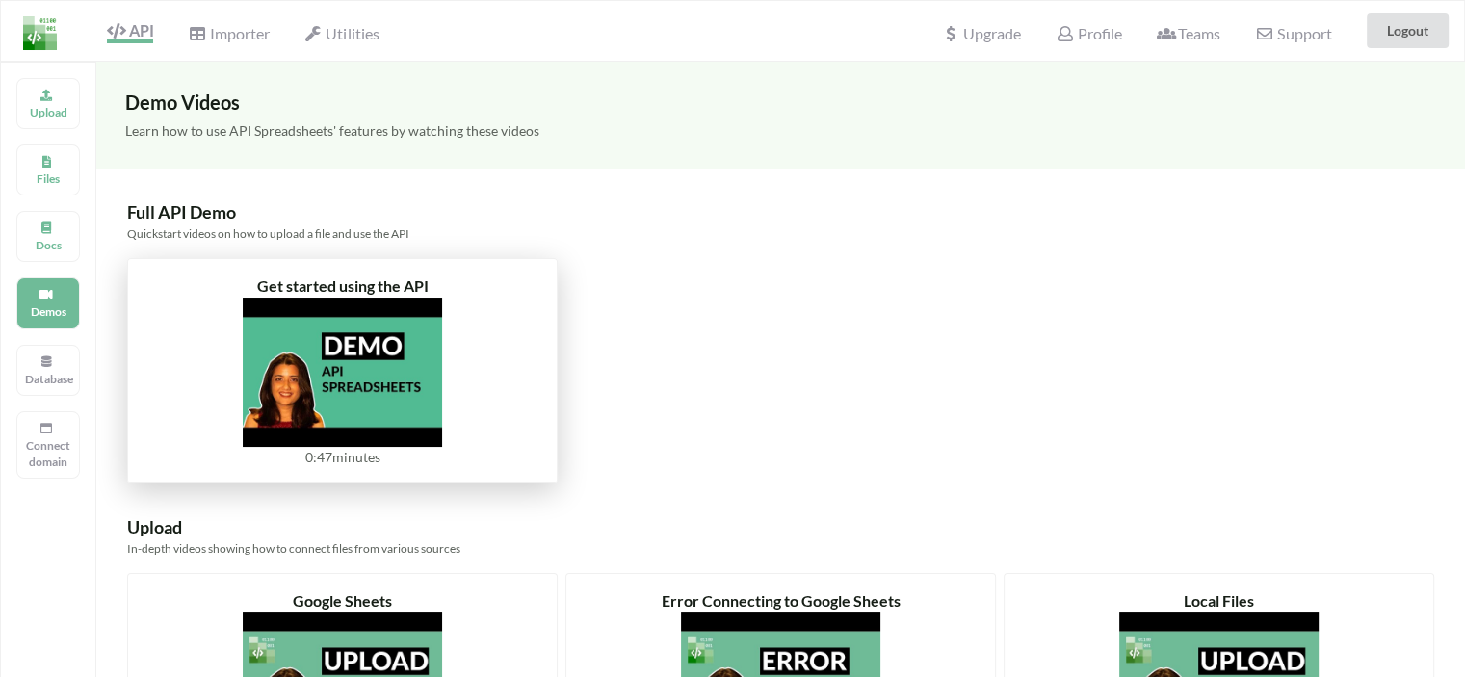
click at [354, 387] on img at bounding box center [342, 372] width 199 height 149
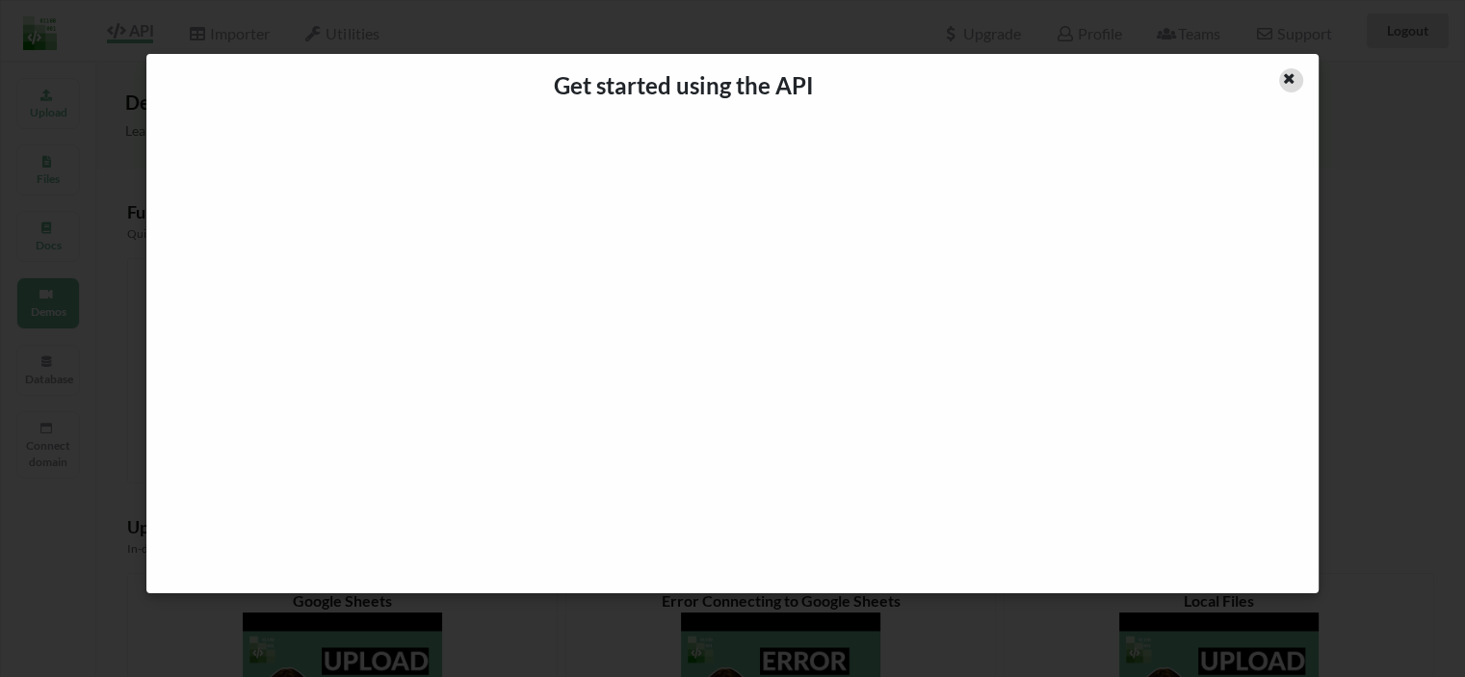
click at [1287, 74] on icon at bounding box center [1289, 75] width 16 height 13
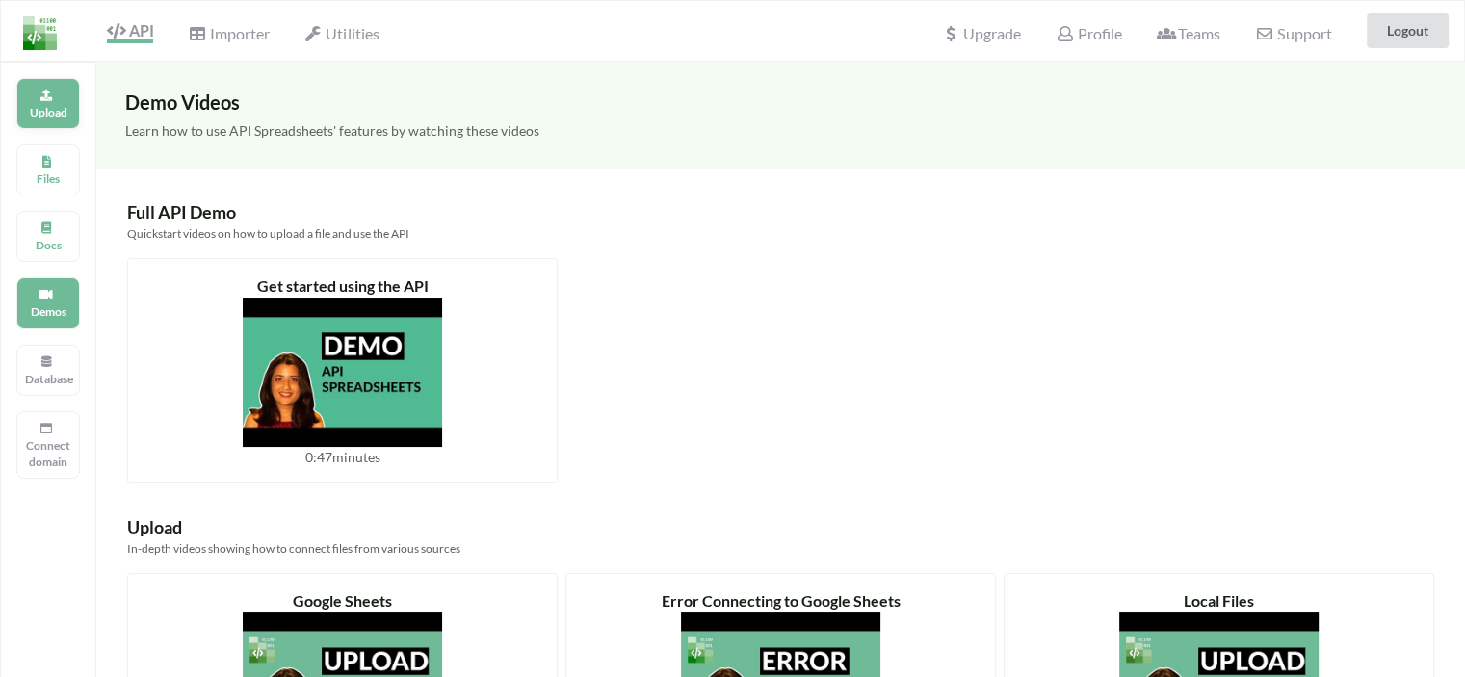
click at [54, 94] on div "Upload" at bounding box center [48, 103] width 64 height 51
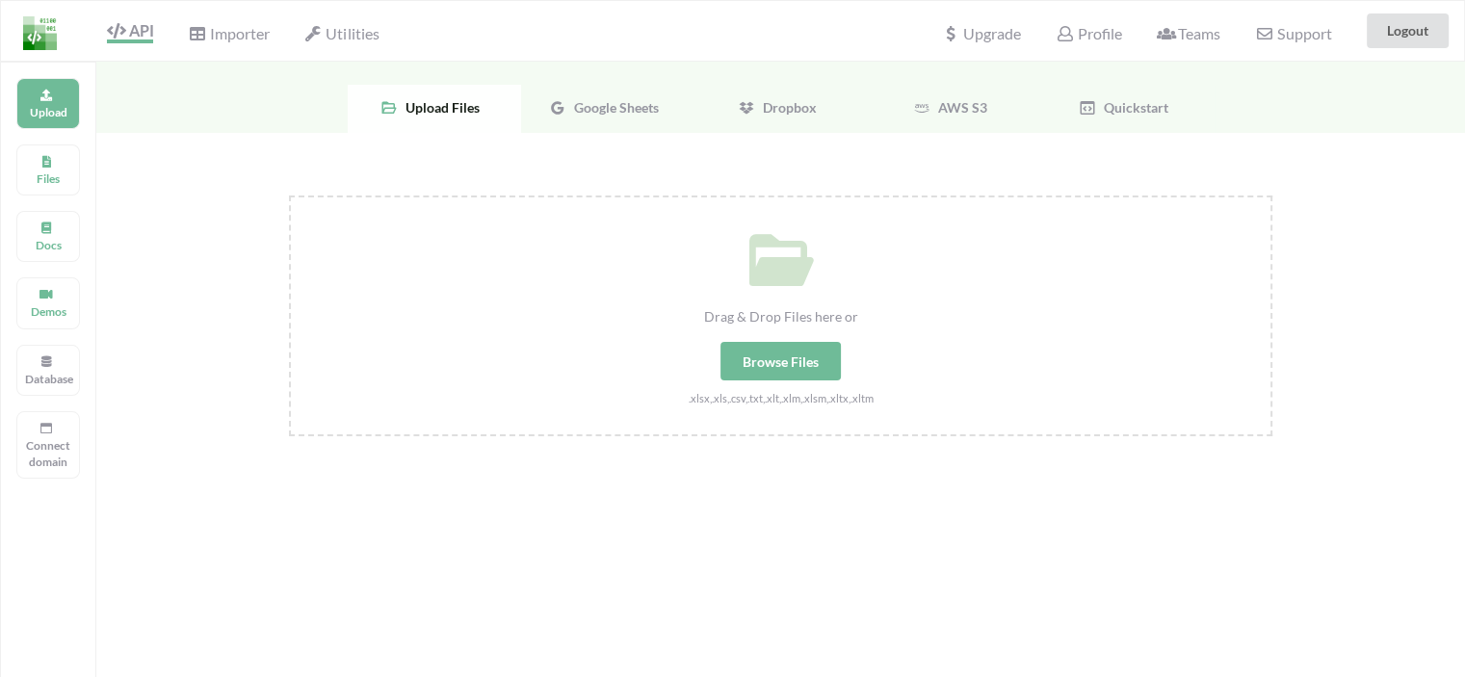
click at [621, 108] on span "Google Sheets" at bounding box center [612, 107] width 92 height 16
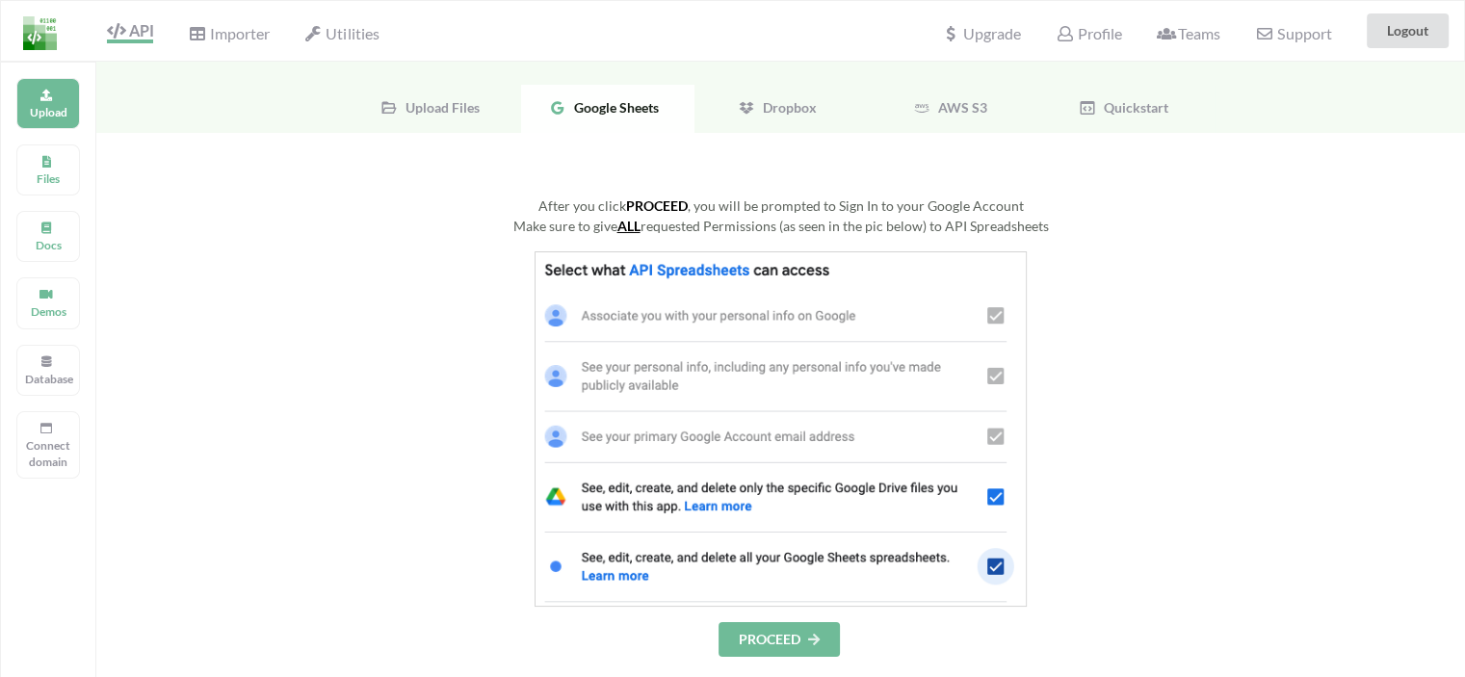
scroll to position [96, 0]
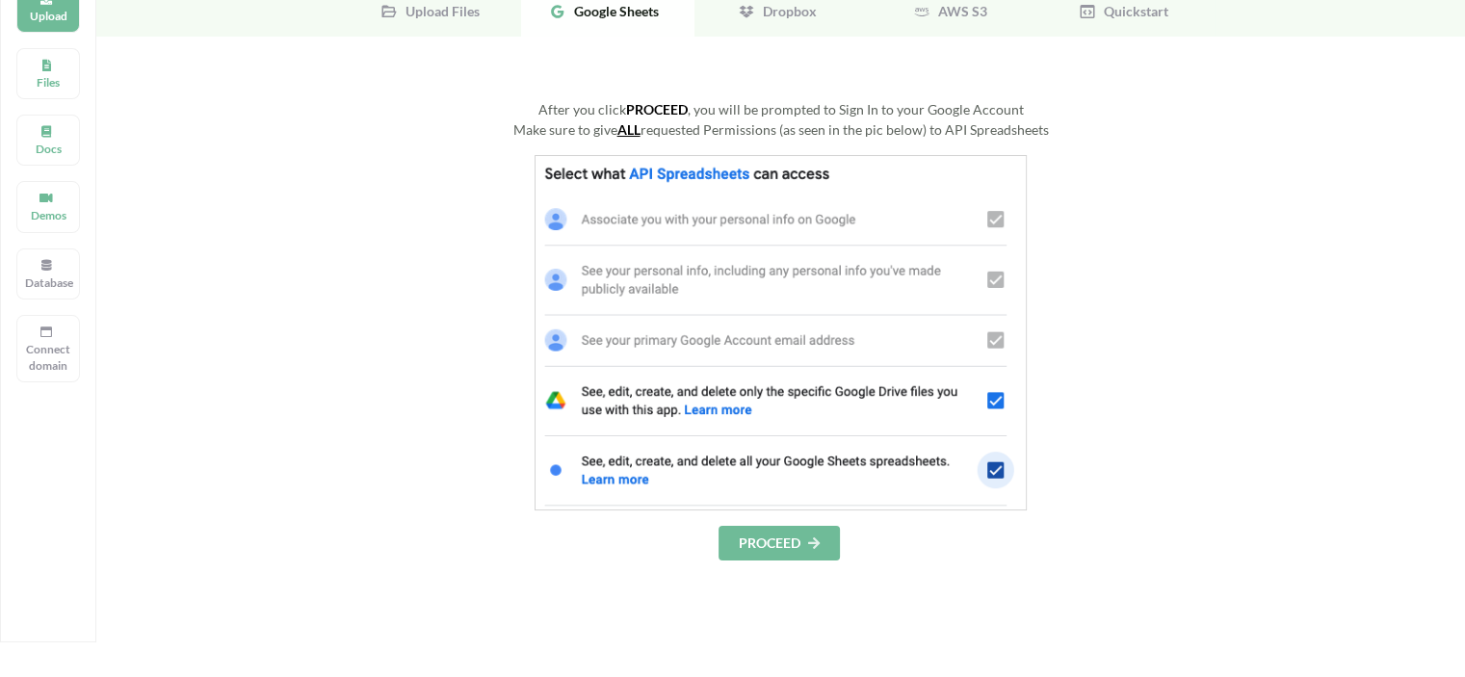
click at [798, 546] on button "PROCEED" at bounding box center [779, 543] width 121 height 35
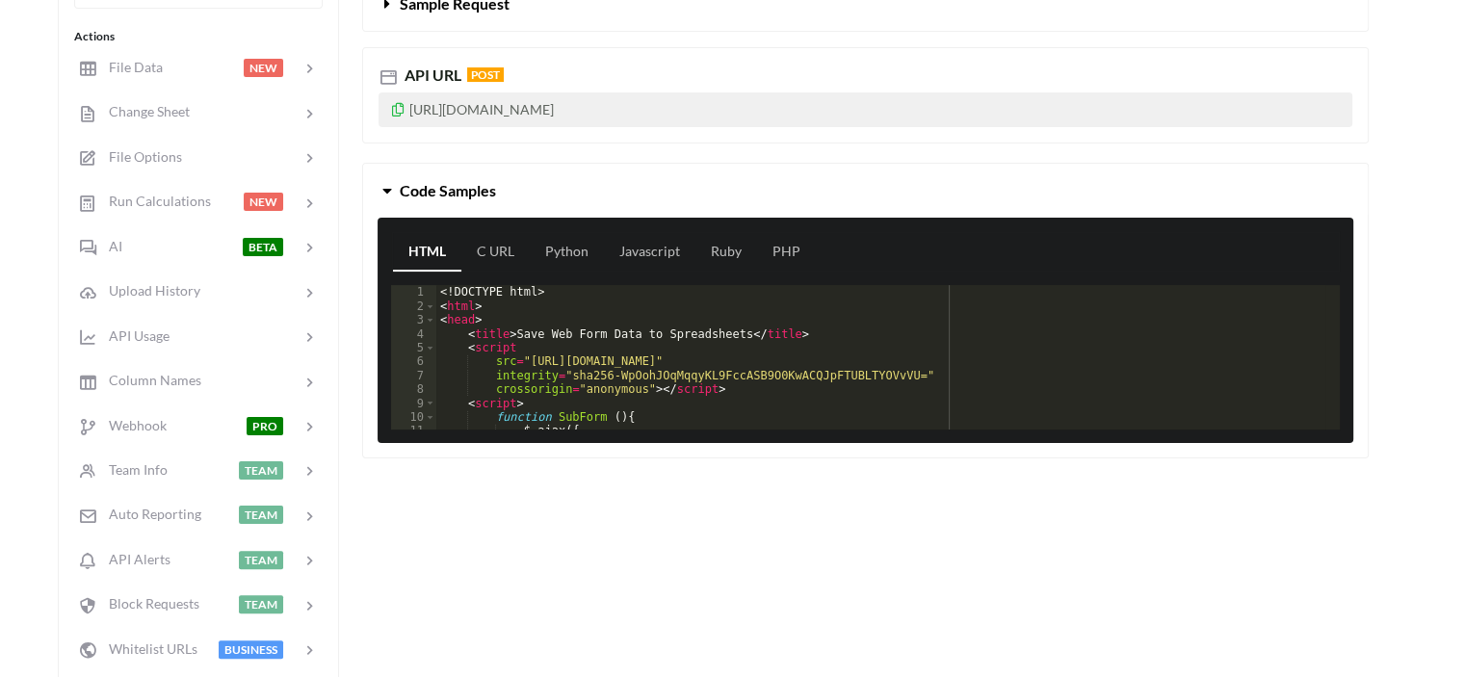
scroll to position [385, 0]
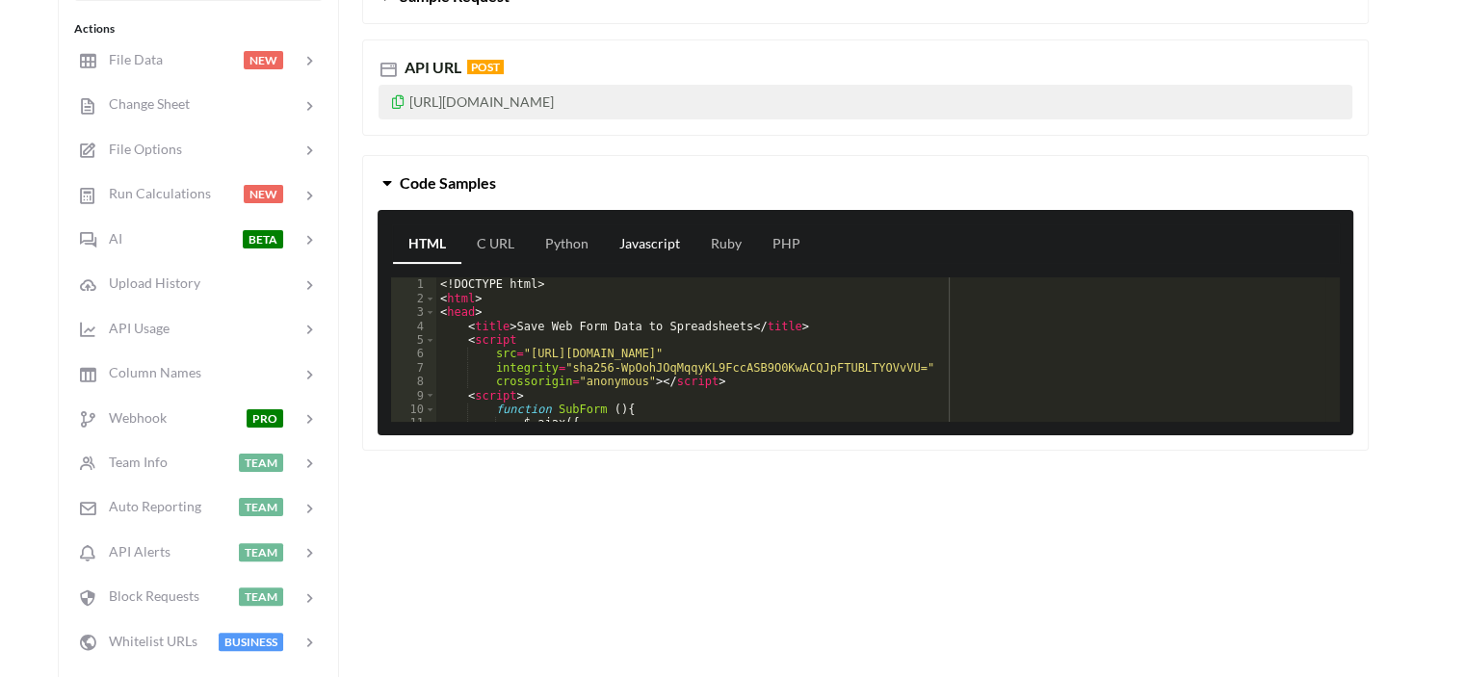
click at [641, 238] on link "Javascript" at bounding box center [650, 244] width 92 height 39
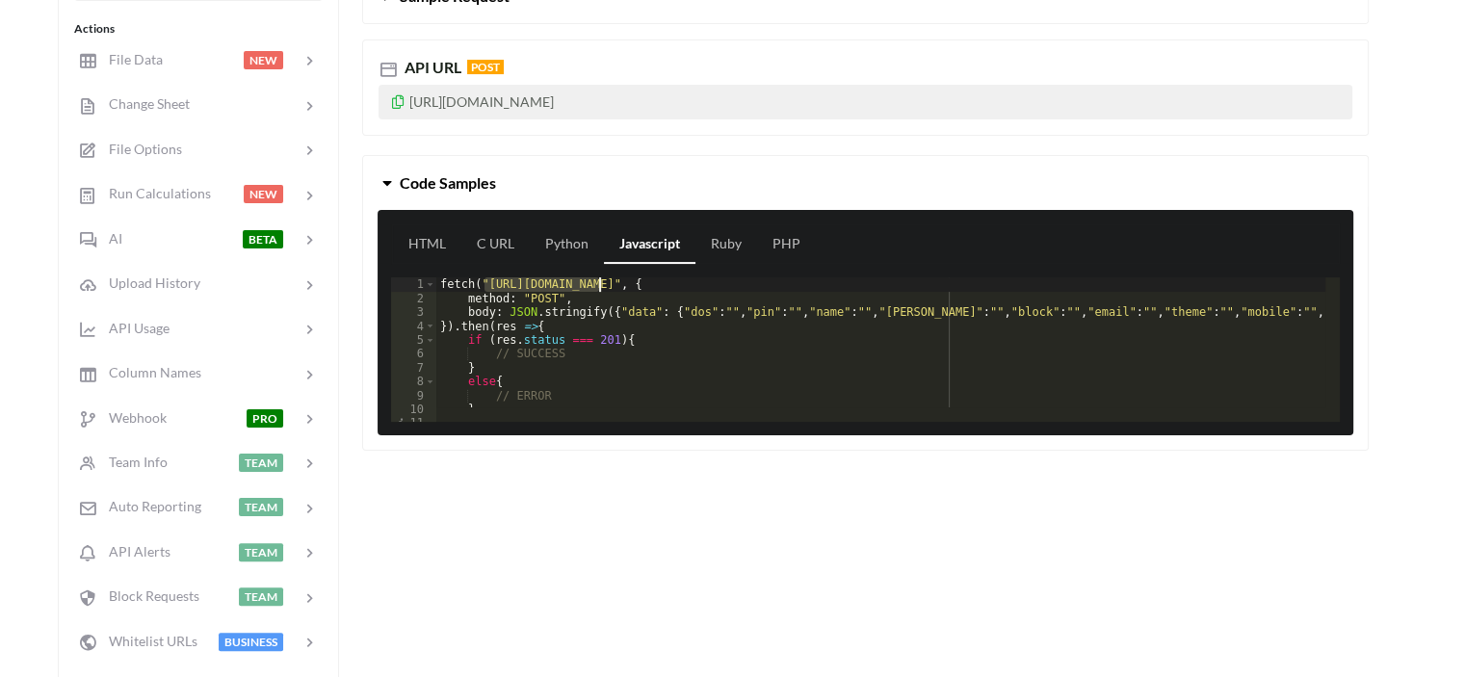
drag, startPoint x: 483, startPoint y: 283, endPoint x: 722, endPoint y: 287, distance: 238.9
click at [722, 287] on div "fetch ( "https://api.apispreadsheets.com/data/aBodXTHx6bQTfwCJ/" , { method : "…" at bounding box center [1431, 356] width 1990 height 158
drag, startPoint x: 728, startPoint y: 287, endPoint x: 745, endPoint y: 287, distance: 16.4
click at [737, 287] on div "fetch ( "https://api.apispreadsheets.com/data/aBodXTHx6bQTfwCJ/" , { method : "…" at bounding box center [1431, 356] width 1990 height 158
drag, startPoint x: 791, startPoint y: 284, endPoint x: 813, endPoint y: 286, distance: 22.2
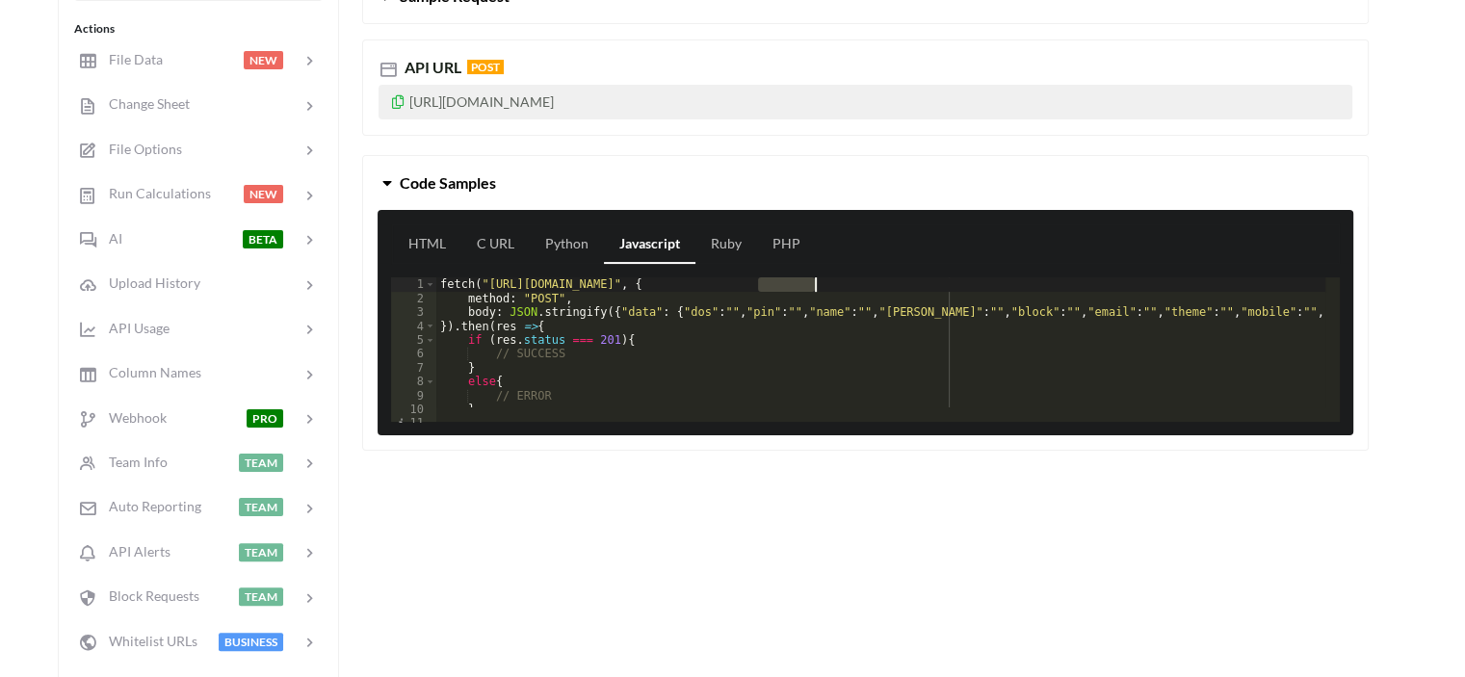
click at [813, 286] on div "fetch ( "https://api.apispreadsheets.com/data/aBodXTHx6bQTfwCJ/" , { method : "…" at bounding box center [1431, 356] width 1990 height 158
drag, startPoint x: 766, startPoint y: 289, endPoint x: 741, endPoint y: 283, distance: 25.7
click at [765, 288] on div "fetch ( "https://api.apispreadsheets.com/data/aBodXTHx6bQTfwCJ/" , { method : "…" at bounding box center [1431, 356] width 1990 height 158
drag, startPoint x: 721, startPoint y: 284, endPoint x: 821, endPoint y: 284, distance: 100.2
click at [821, 284] on div "fetch ( "https://api.apispreadsheets.com/data/aBodXTHx6bQTfwCJ/" , { method : "…" at bounding box center [1431, 356] width 1990 height 158
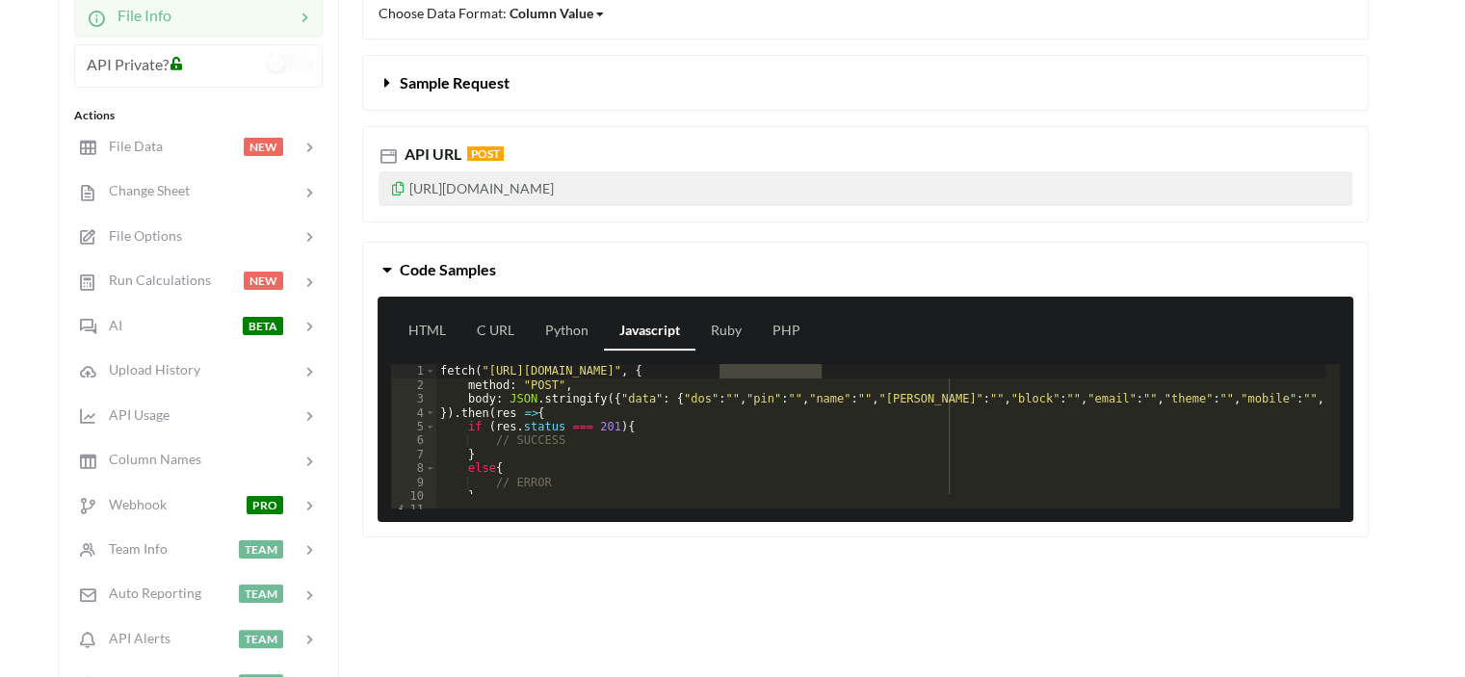
scroll to position [0, 0]
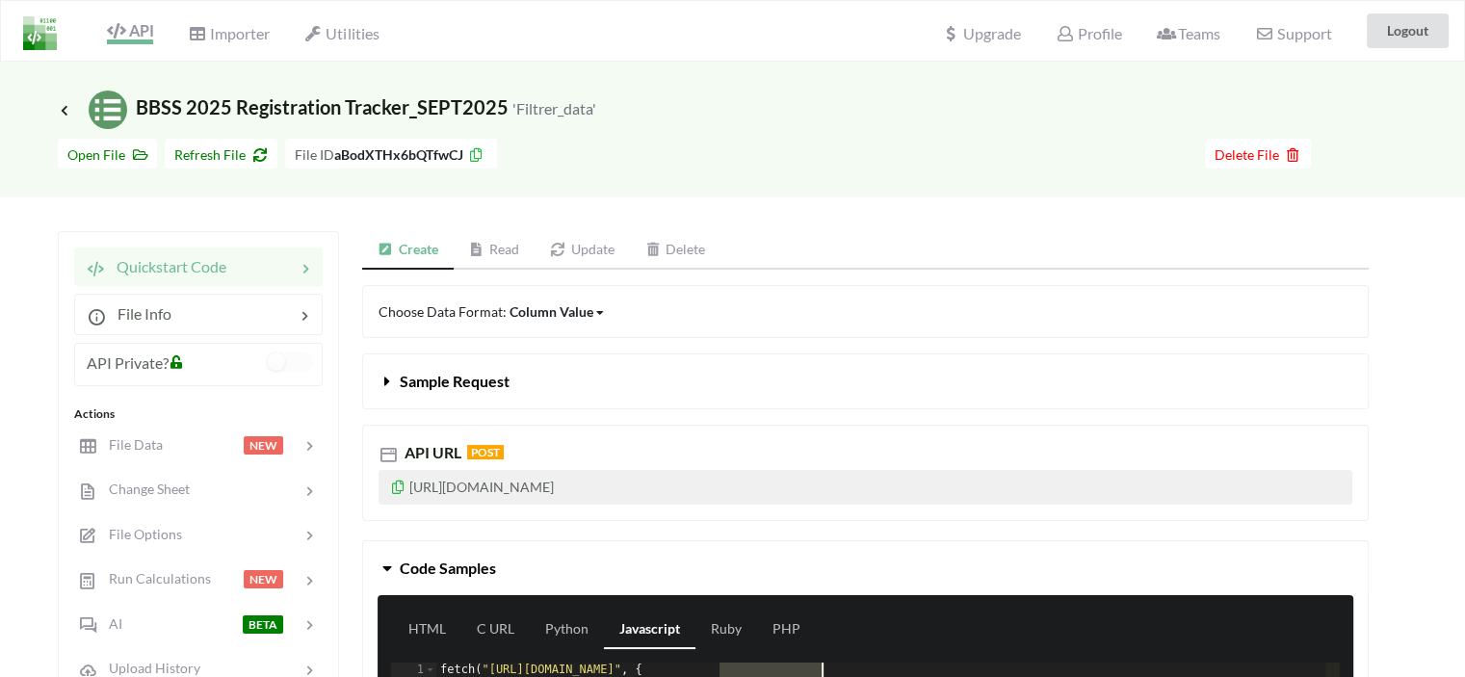
click at [139, 34] on span "API" at bounding box center [130, 32] width 46 height 23
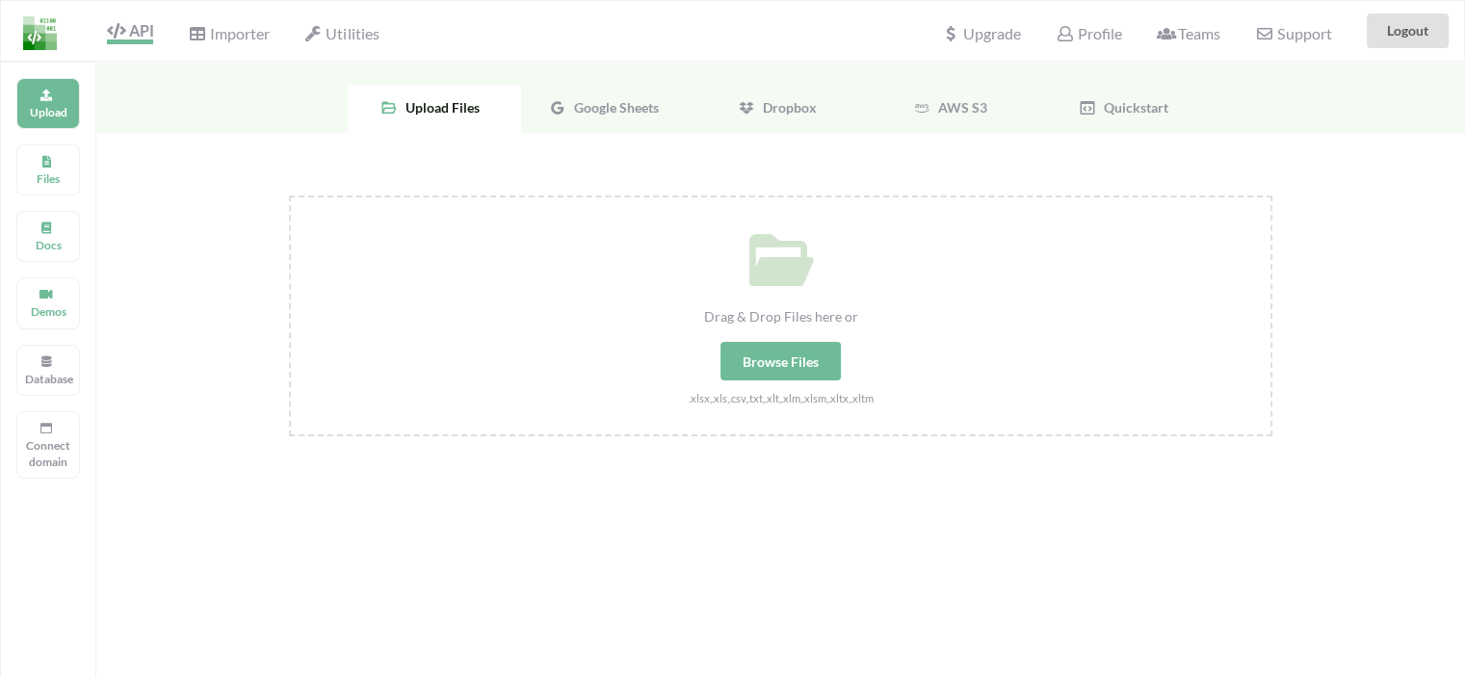
click at [130, 34] on span "API" at bounding box center [130, 32] width 46 height 23
click at [42, 165] on icon at bounding box center [45, 159] width 13 height 12
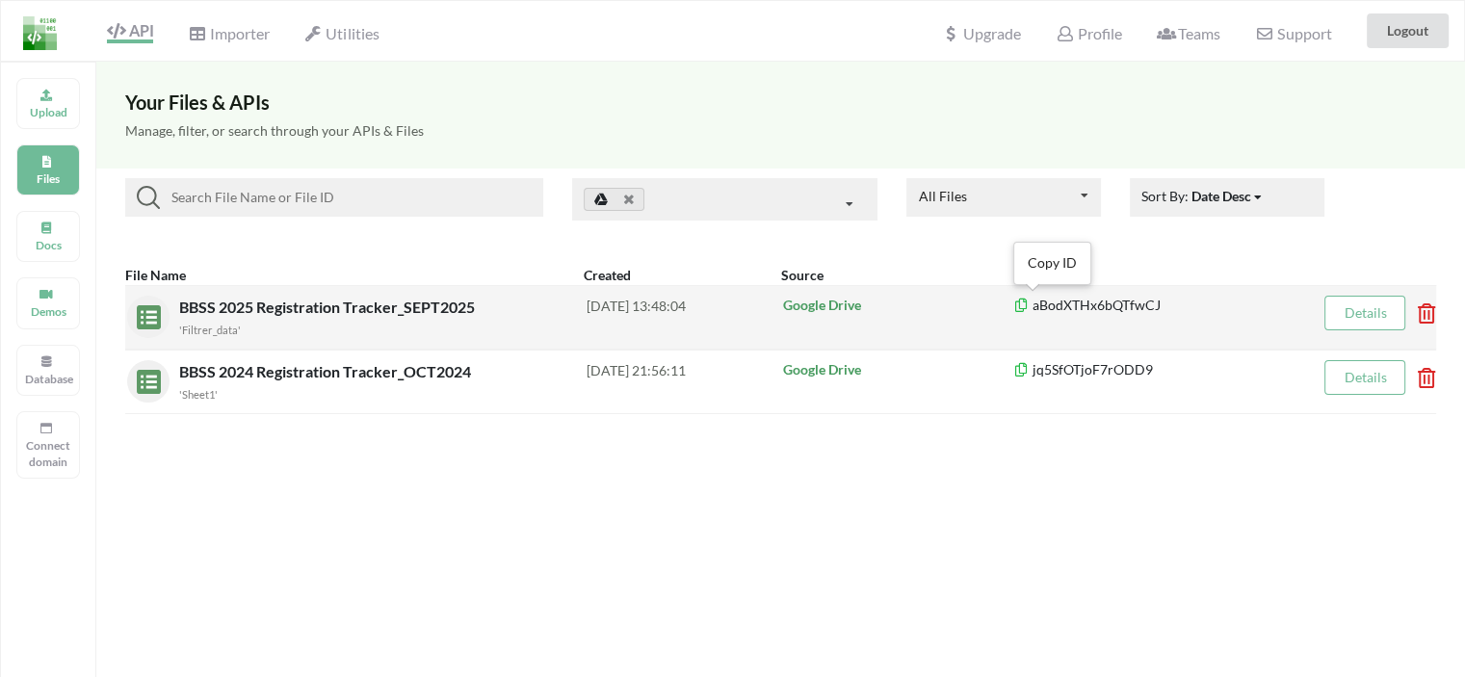
click at [1020, 303] on icon at bounding box center [1021, 302] width 16 height 13
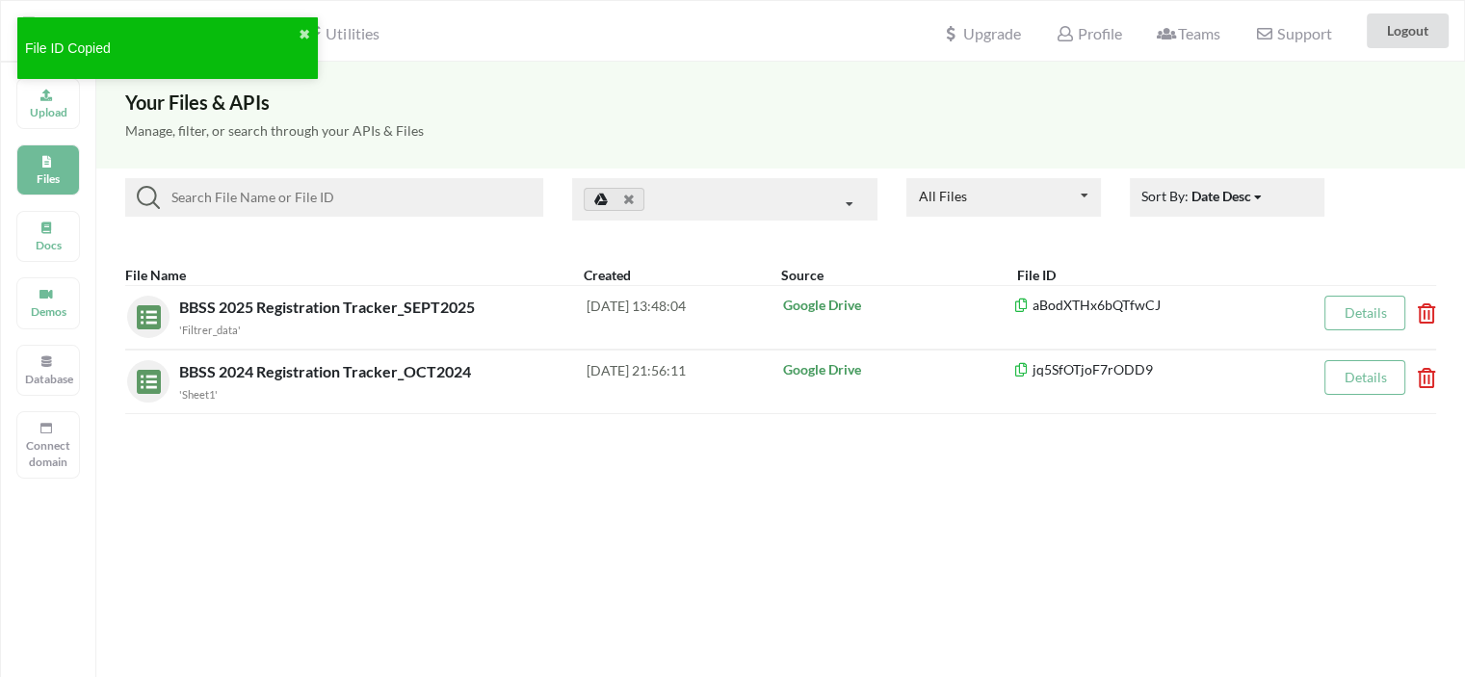
click at [650, 538] on div "Your Files & APIs Manage, filter, or search through your APIs & Files All Files…" at bounding box center [780, 400] width 1369 height 677
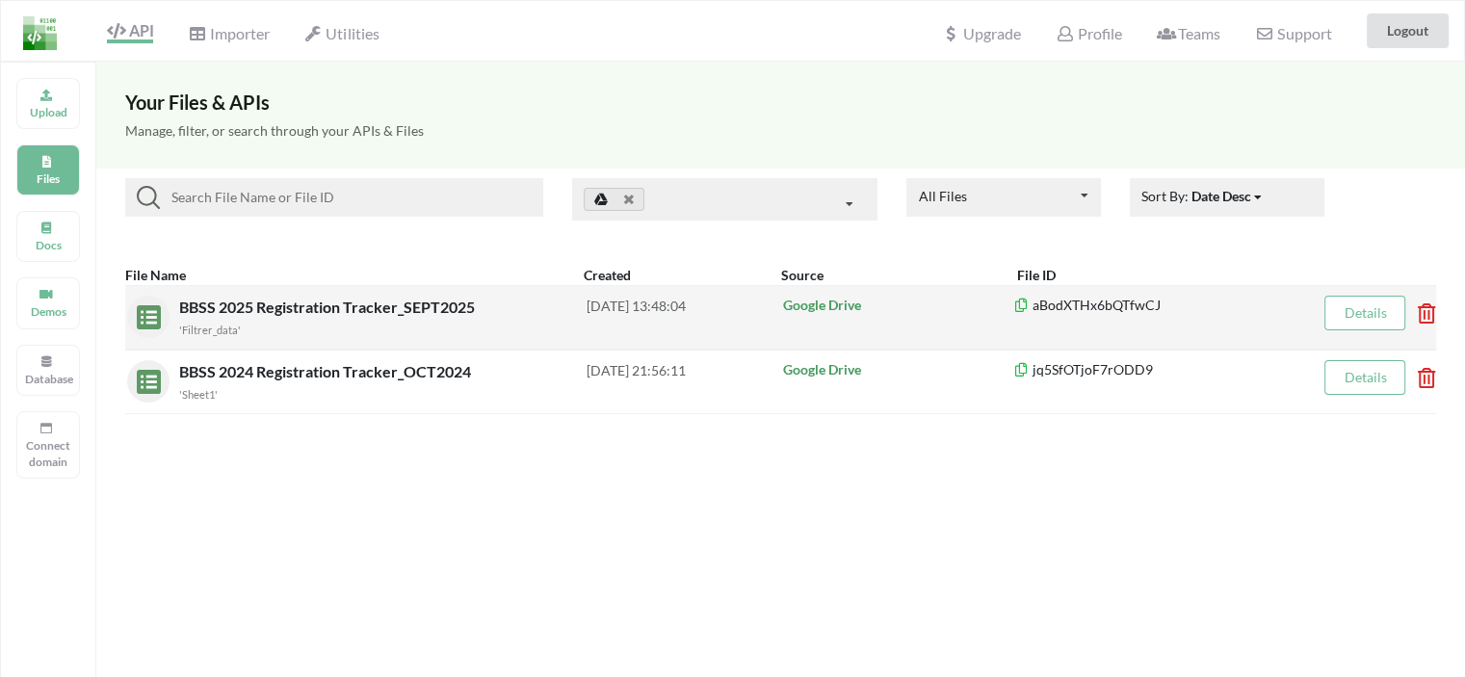
click at [1423, 308] on icon at bounding box center [1420, 307] width 6 height 8
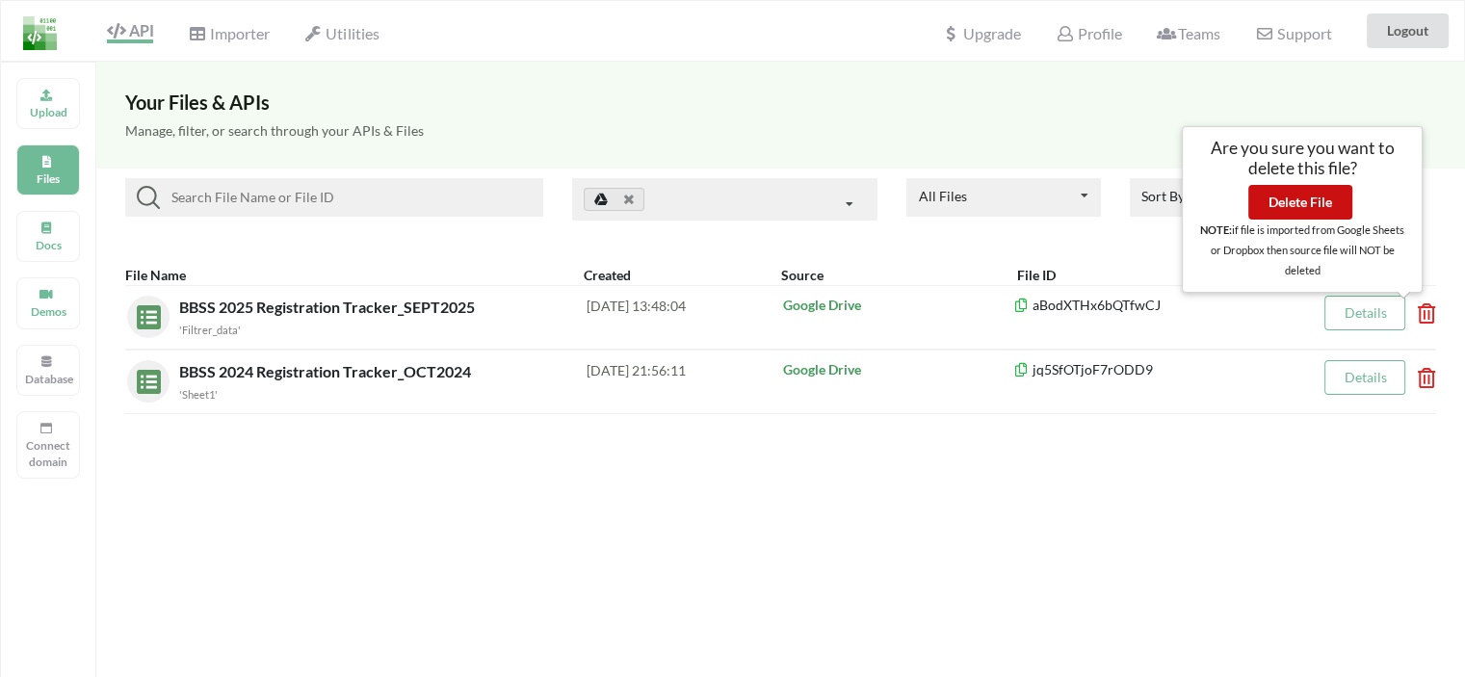
click at [1308, 194] on button "Delete File" at bounding box center [1300, 202] width 104 height 35
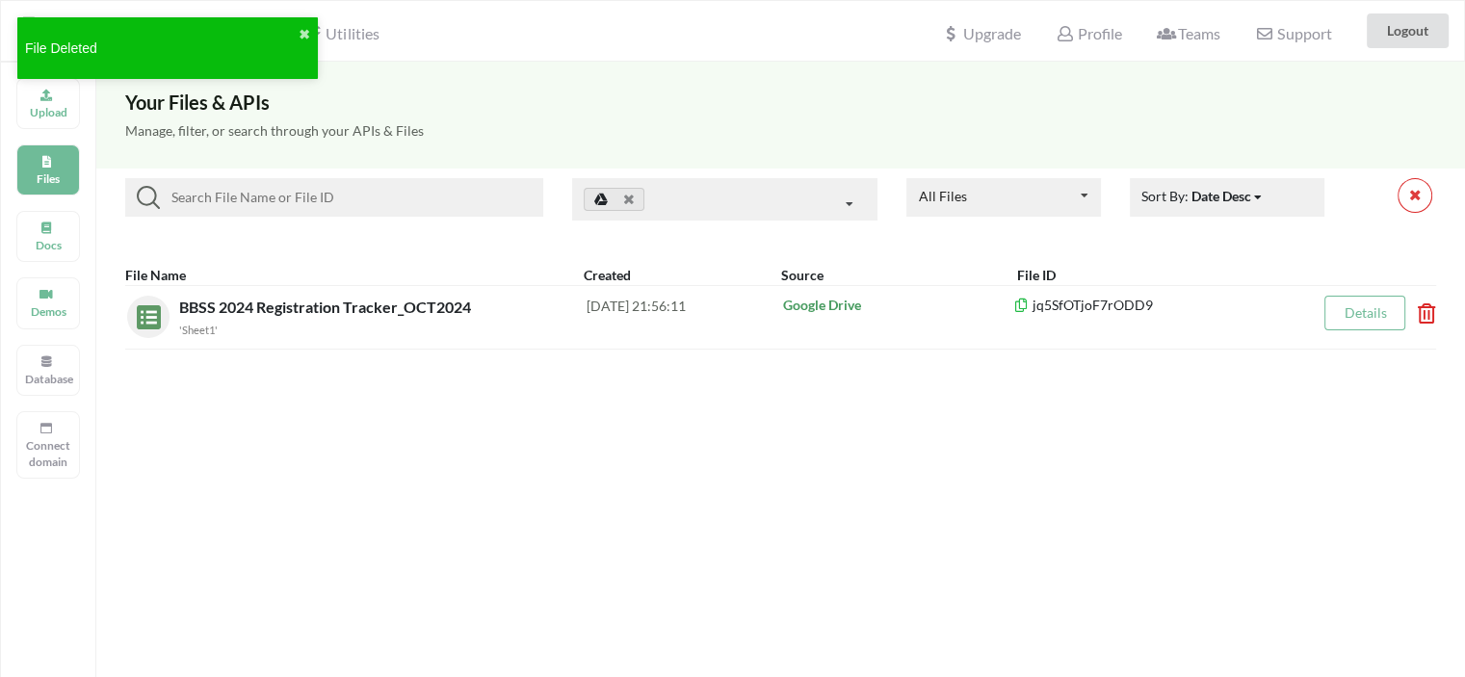
click at [580, 450] on div "Your Files & APIs Manage, filter, or search through your APIs & Files All Files…" at bounding box center [780, 400] width 1369 height 677
click at [304, 34] on button "✖" at bounding box center [305, 35] width 12 height 20
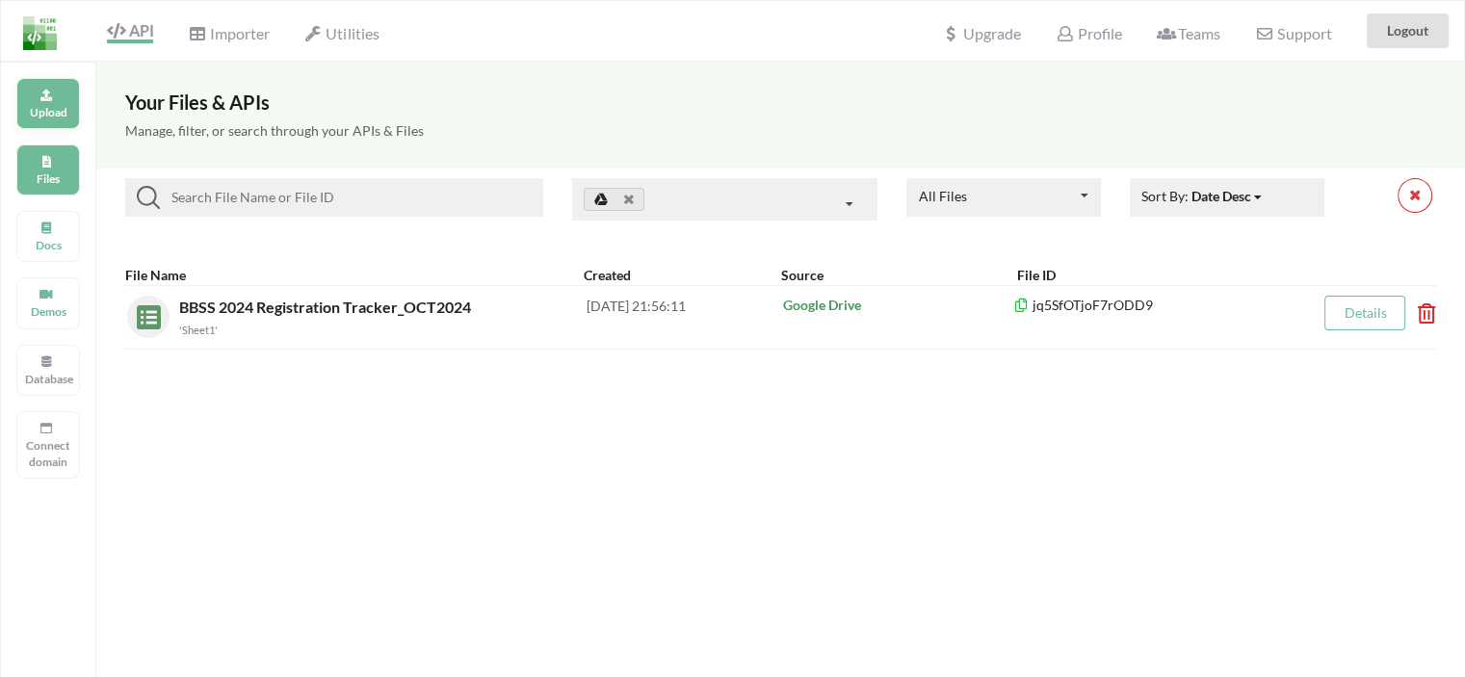
click at [52, 115] on p "Upload" at bounding box center [48, 112] width 46 height 16
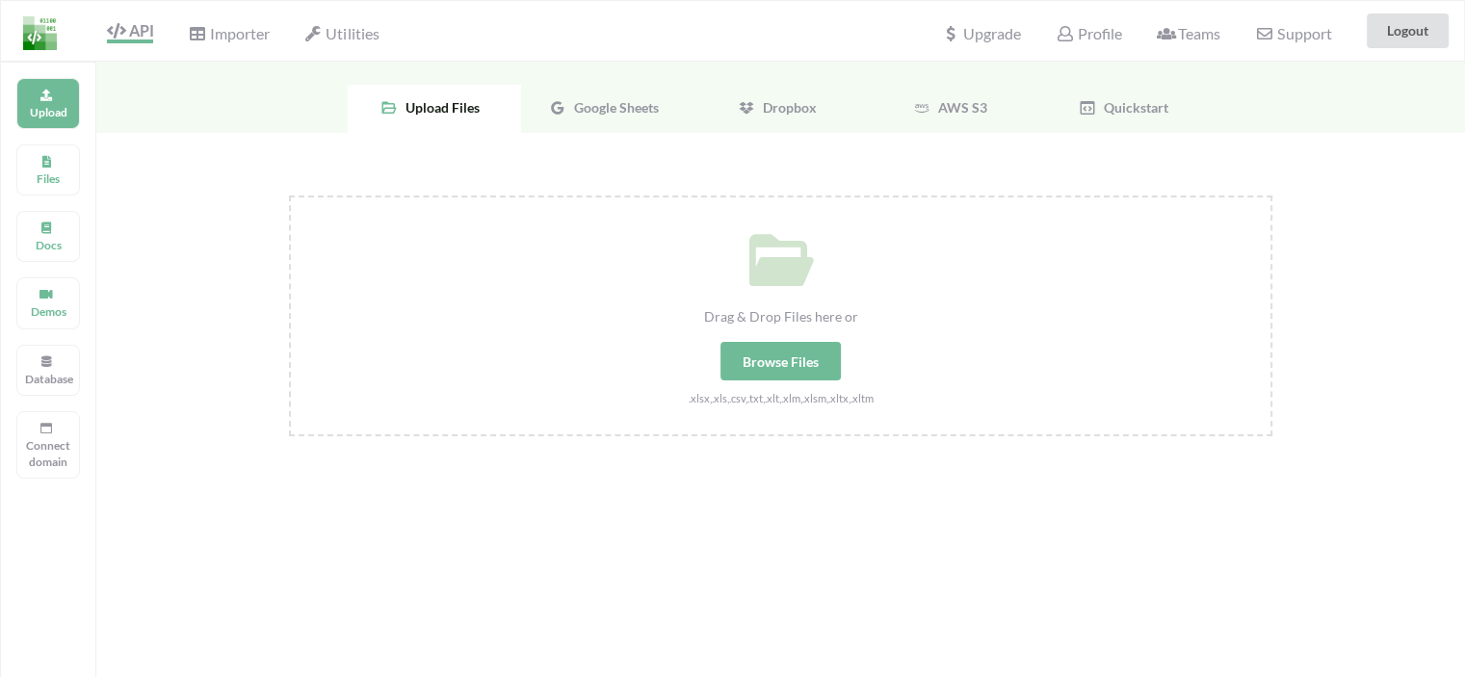
click at [590, 105] on span "Google Sheets" at bounding box center [612, 107] width 92 height 16
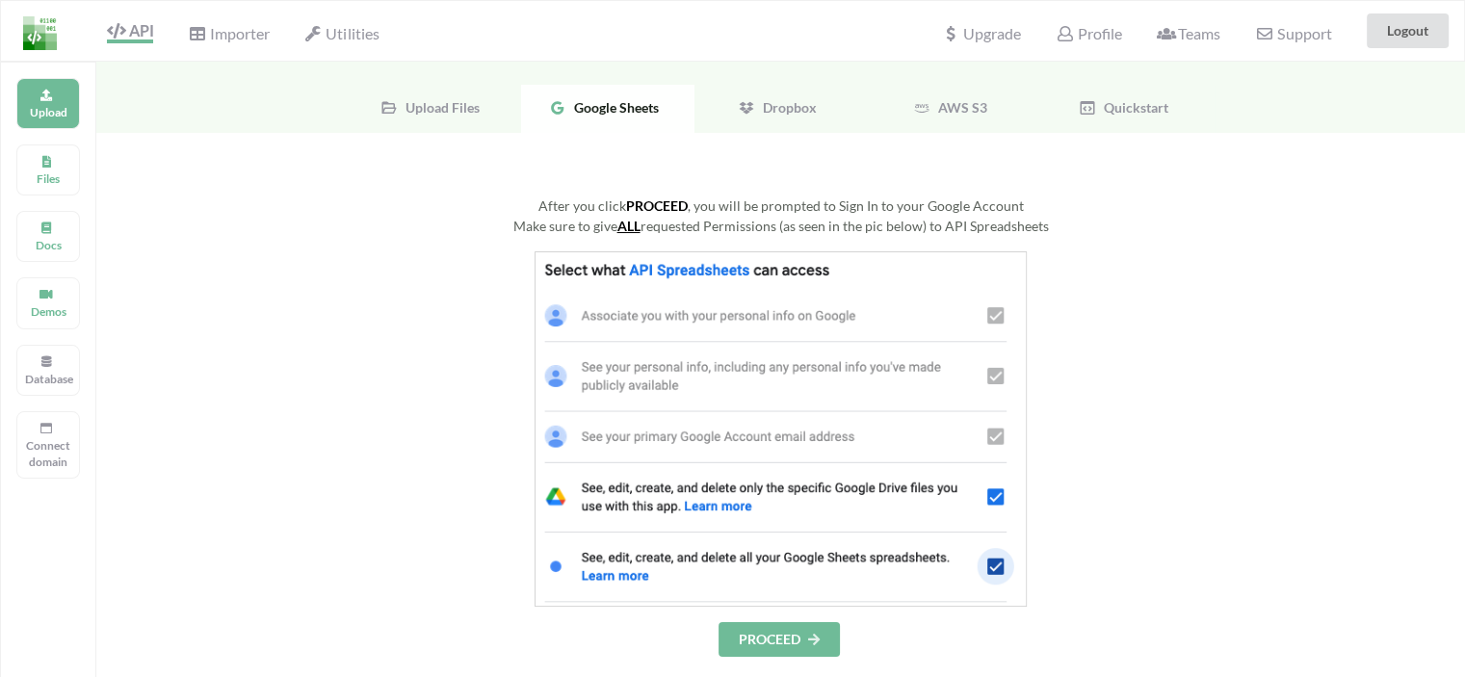
click at [790, 638] on button "PROCEED" at bounding box center [779, 639] width 121 height 35
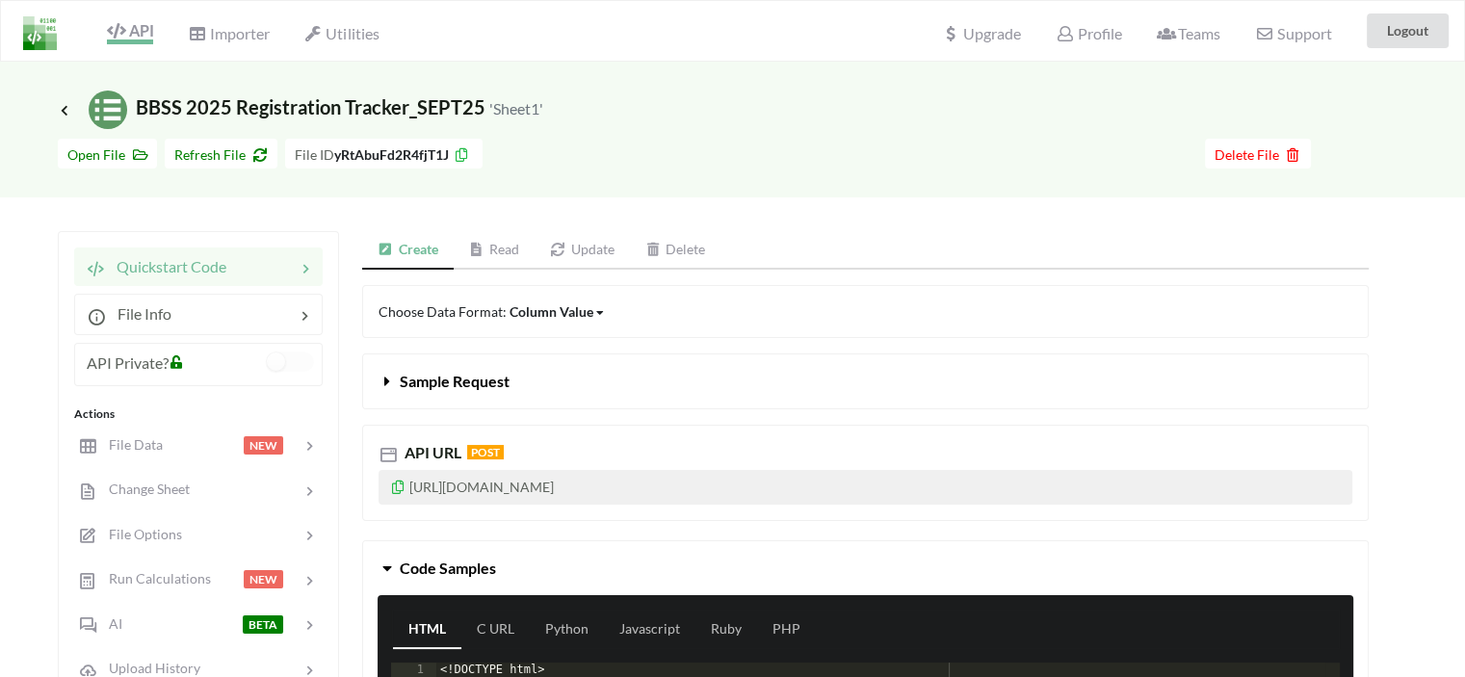
click at [136, 34] on span "API" at bounding box center [130, 32] width 46 height 23
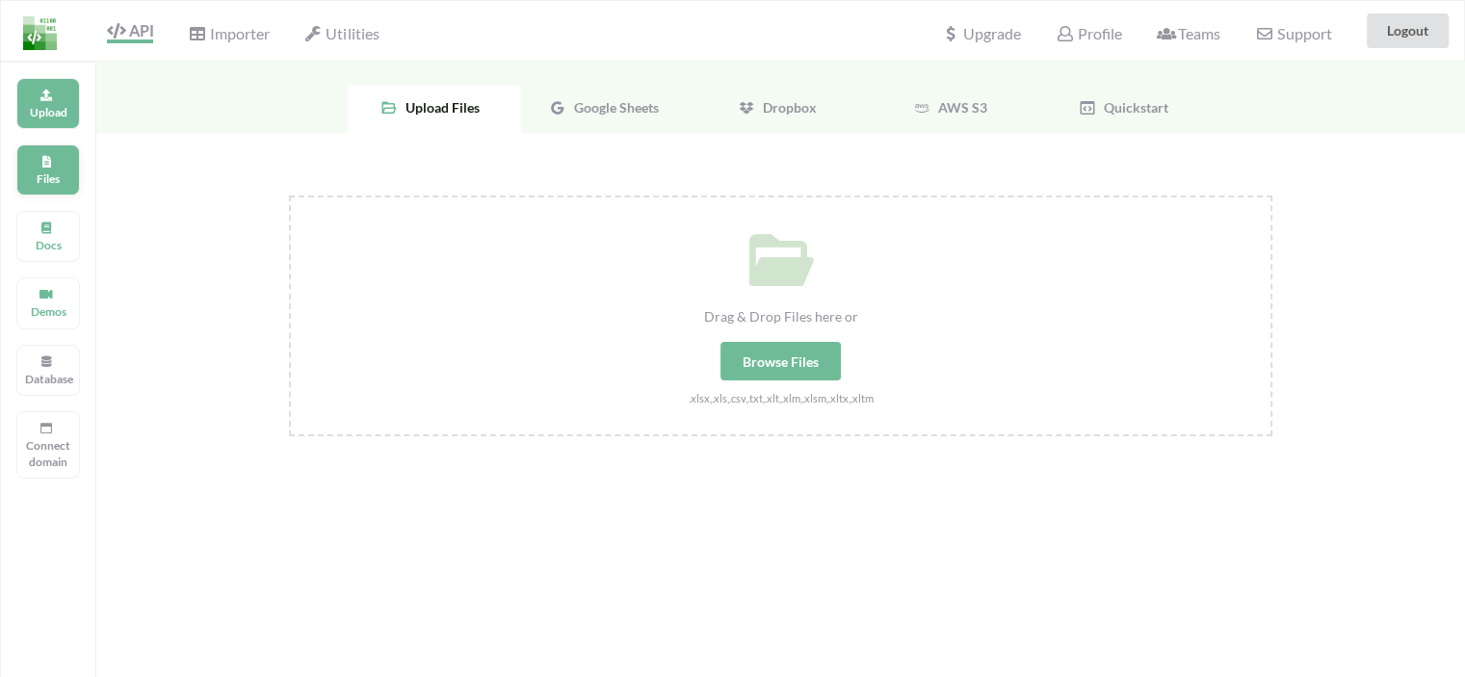
click at [58, 188] on div "Files" at bounding box center [48, 169] width 64 height 51
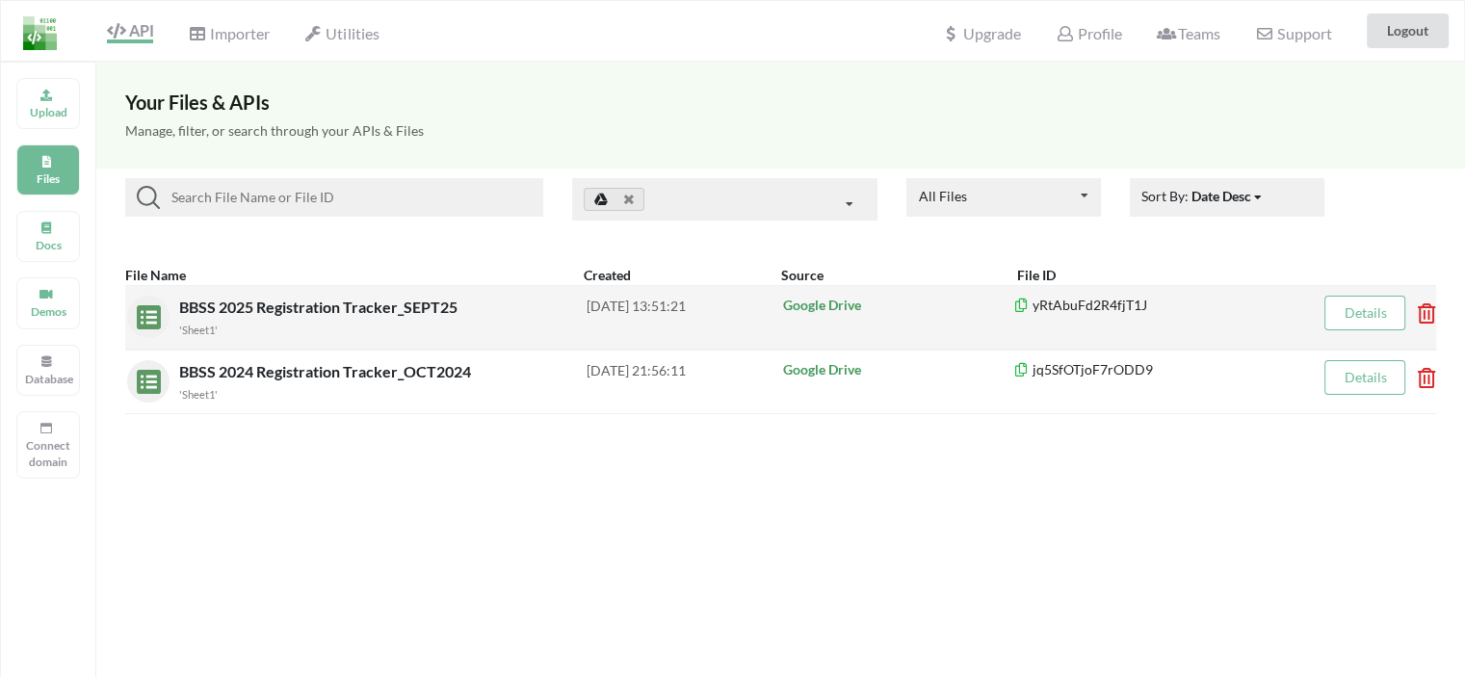
click at [1020, 302] on icon at bounding box center [1021, 302] width 16 height 13
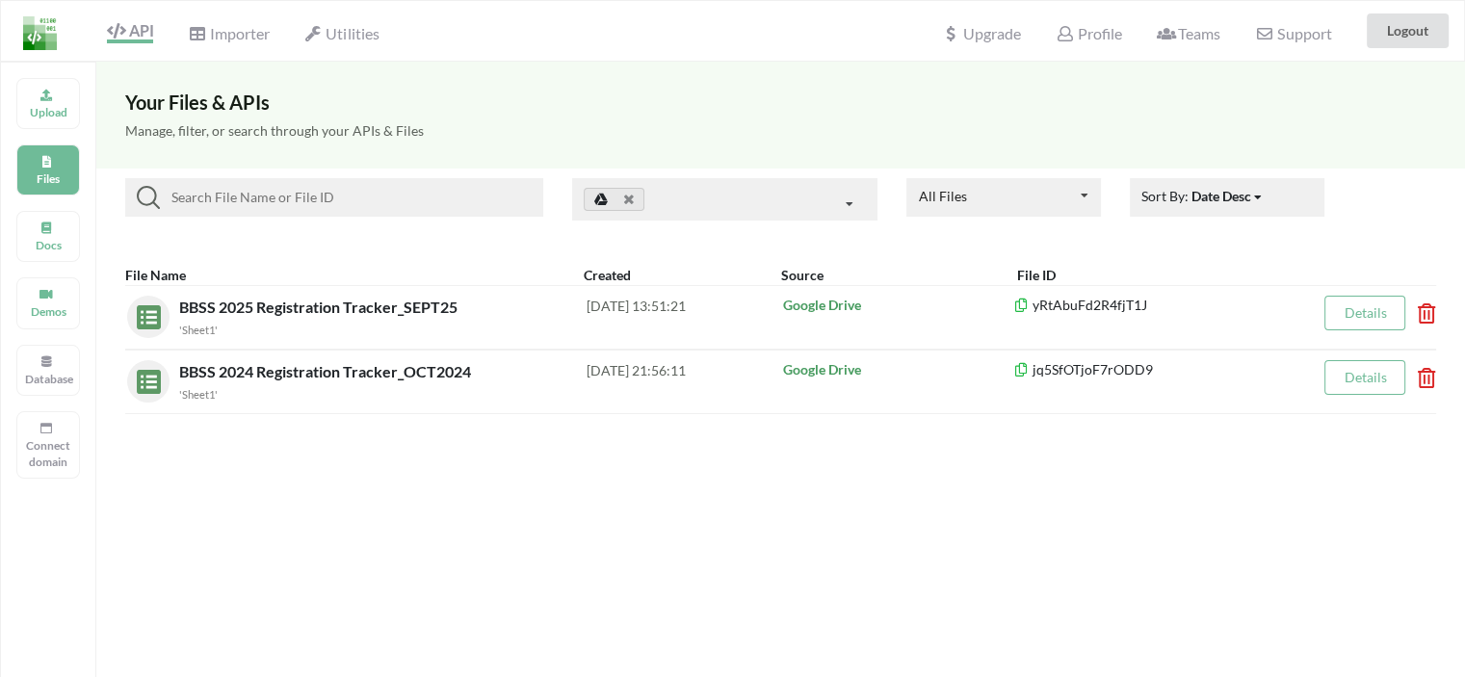
click at [654, 498] on div "Your Files & APIs Manage, filter, or search through your APIs & Files All Files…" at bounding box center [780, 400] width 1369 height 677
